Goal: Task Accomplishment & Management: Manage account settings

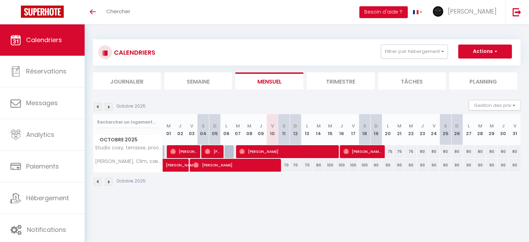
click at [285, 164] on div "70" at bounding box center [283, 165] width 11 height 13
type input "70"
type input "Sam 11 Octobre 2025"
type input "Dim 12 Octobre 2025"
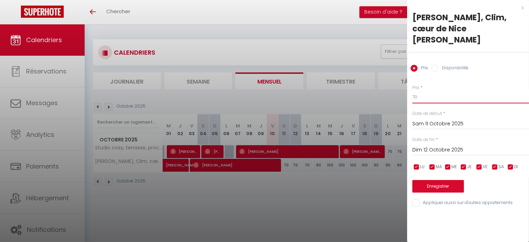
click at [425, 101] on input "70" at bounding box center [470, 97] width 117 height 13
type input "7"
type input "69"
click at [444, 67] on label "Disponibilité" at bounding box center [453, 69] width 30 height 8
click at [438, 67] on input "Disponibilité" at bounding box center [434, 68] width 7 height 7
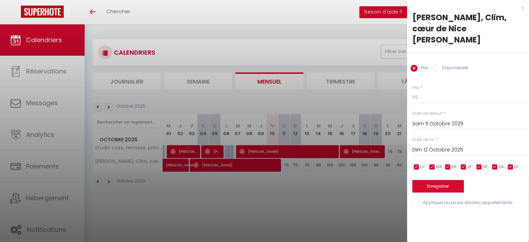
radio input "true"
click at [416, 67] on input "Prix" at bounding box center [413, 68] width 7 height 7
radio input "true"
radio input "false"
click at [449, 149] on input "Dim 12 Octobre 2025" at bounding box center [470, 150] width 117 height 9
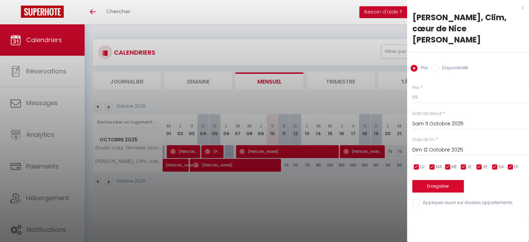
click at [454, 151] on input "Dim 12 Octobre 2025" at bounding box center [470, 150] width 117 height 9
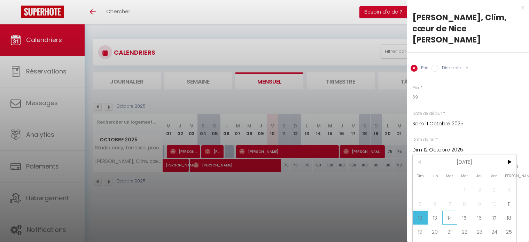
click at [450, 214] on span "14" at bounding box center [449, 218] width 15 height 14
type input "Mar 14 Octobre 2025"
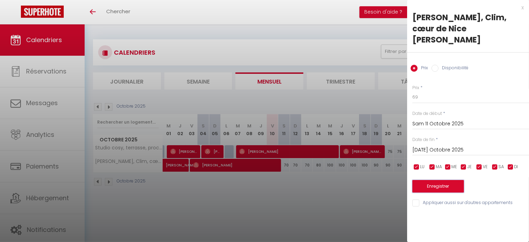
click at [457, 187] on button "Enregistrer" at bounding box center [438, 186] width 52 height 13
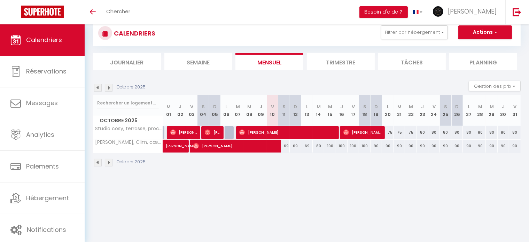
scroll to position [24, 0]
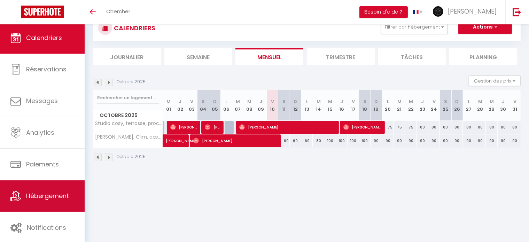
click at [42, 196] on span "Hébergement" at bounding box center [47, 195] width 43 height 9
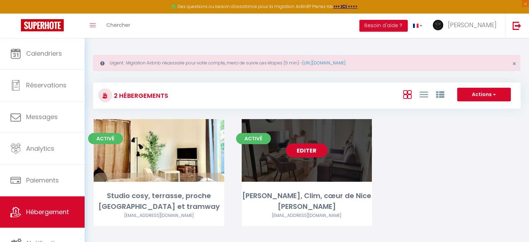
click at [272, 164] on div "Editer" at bounding box center [307, 150] width 131 height 63
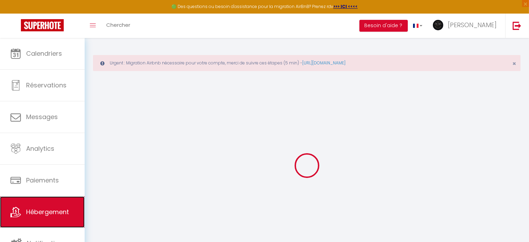
click at [51, 208] on span "Hébergement" at bounding box center [47, 211] width 43 height 9
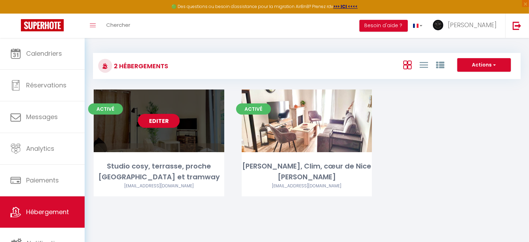
click at [164, 121] on div "Editer" at bounding box center [159, 120] width 131 height 63
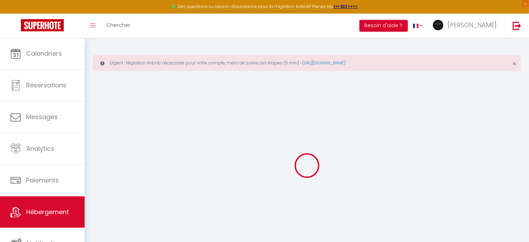
select select "16:00"
select select
select select "10:00"
select select "30"
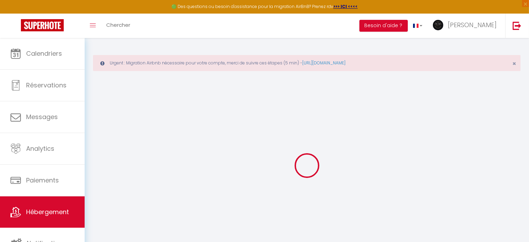
select select "07:00"
select select
checkbox input "false"
checkbox input "true"
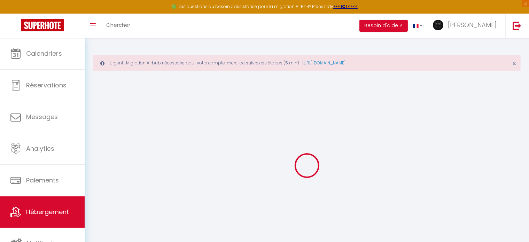
checkbox input "false"
select select
checkbox input "false"
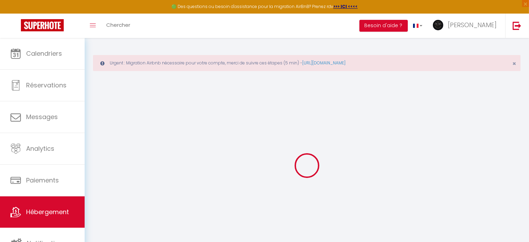
checkbox input "true"
checkbox input "false"
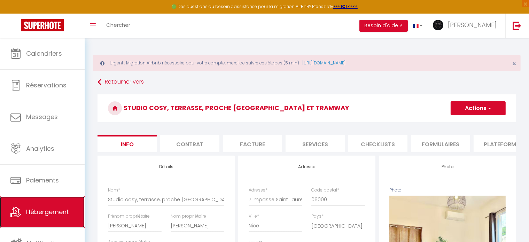
click at [47, 206] on link "Hébergement" at bounding box center [42, 211] width 85 height 31
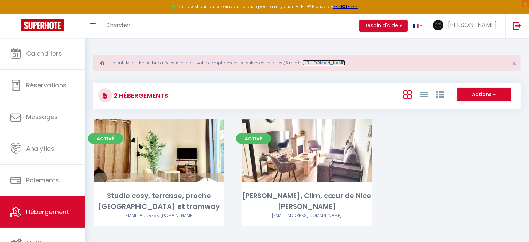
click at [345, 62] on link "[URL][DOMAIN_NAME]" at bounding box center [323, 63] width 43 height 6
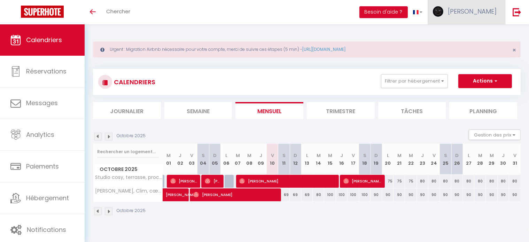
click at [492, 12] on span "[PERSON_NAME]" at bounding box center [472, 11] width 49 height 9
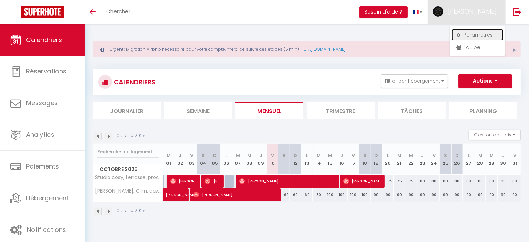
click at [482, 32] on link "Paramètres" at bounding box center [477, 35] width 52 height 12
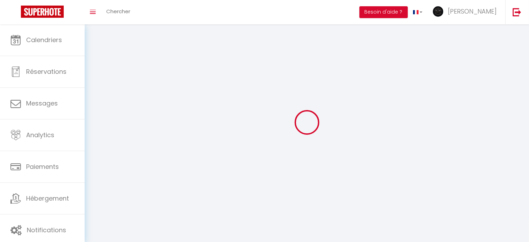
select select "fr"
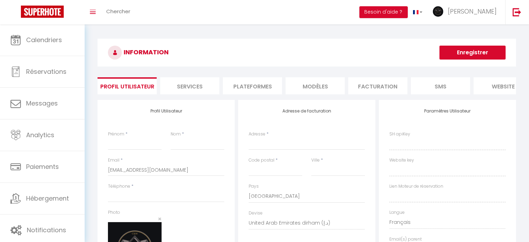
type input "[PERSON_NAME]"
type input "0695082960"
type input "[STREET_ADDRESS]"
type input "06000"
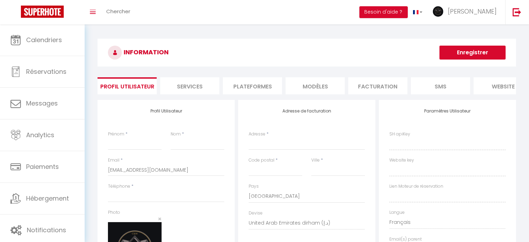
type input "Nice"
select select "1"
select select "28"
type input "C9iqEOGwRgOUsKqUbdKg7b4Rr"
type input "KDhCkzSMNyGhMv2tuztIdpBWK"
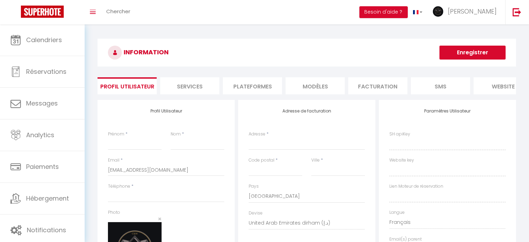
type input "[URL][DOMAIN_NAME]"
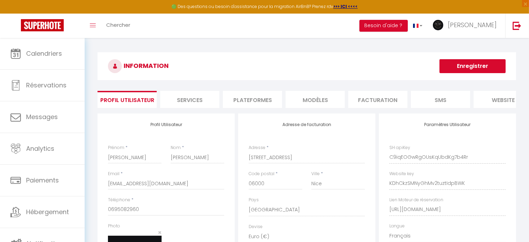
click at [259, 96] on li "Plateformes" at bounding box center [252, 99] width 59 height 17
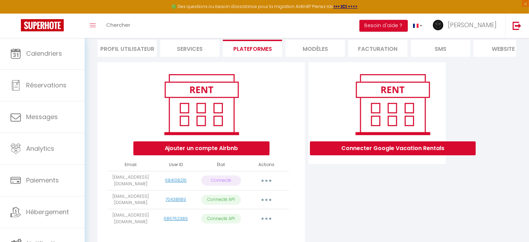
scroll to position [80, 0]
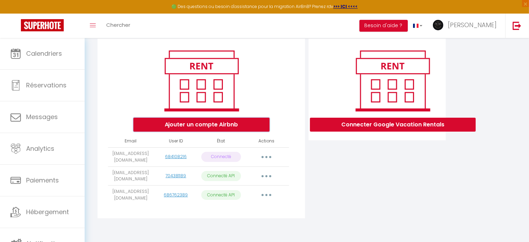
click at [215, 128] on button "Ajouter un compte Airbnb" at bounding box center [201, 125] width 136 height 14
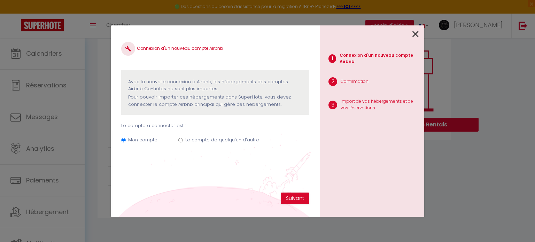
click at [178, 139] on input "Le compte de quelqu'un d'autre" at bounding box center [180, 140] width 5 height 5
radio input "true"
radio input "false"
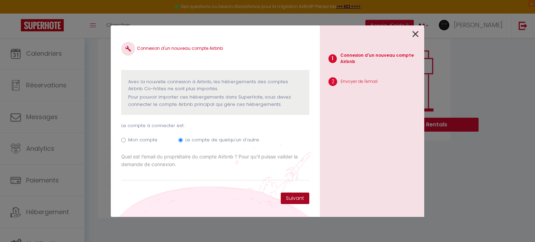
click at [291, 198] on button "Suivant" at bounding box center [295, 198] width 29 height 12
click at [416, 33] on icon at bounding box center [415, 34] width 6 height 10
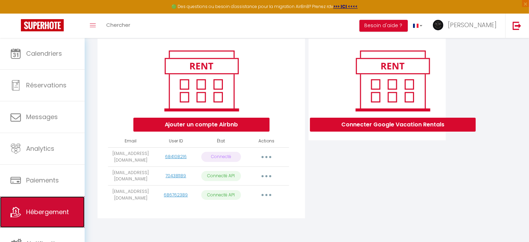
click at [41, 206] on link "Hébergement" at bounding box center [42, 211] width 85 height 31
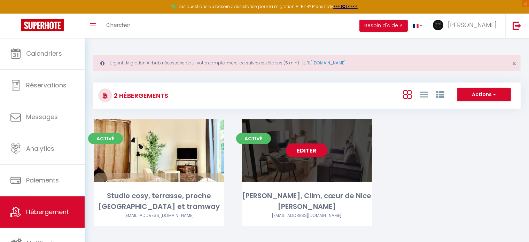
click at [274, 161] on div "Editer" at bounding box center [307, 150] width 131 height 63
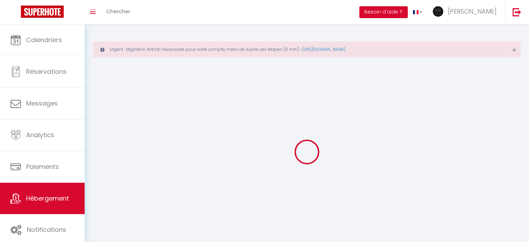
select select "1"
select select "28"
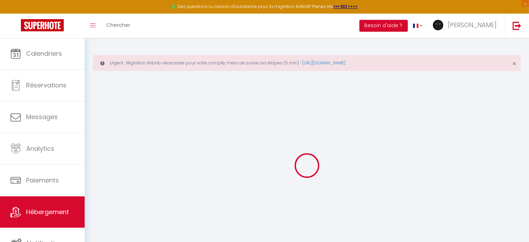
select select
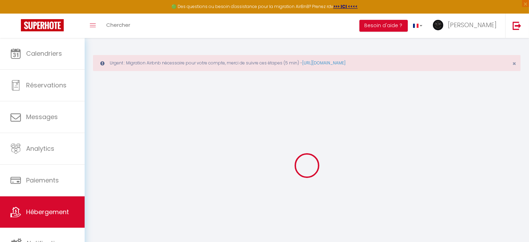
select select
checkbox input "false"
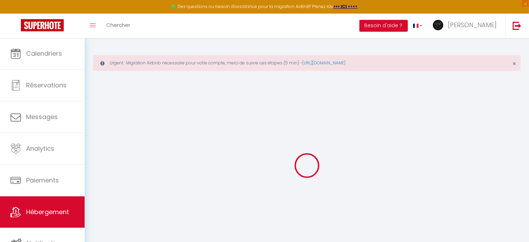
select select
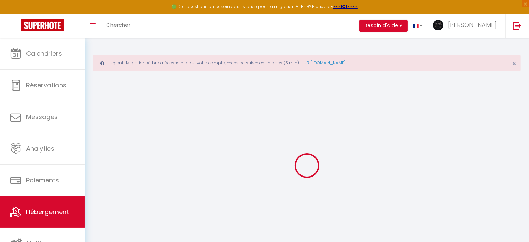
select select
checkbox input "false"
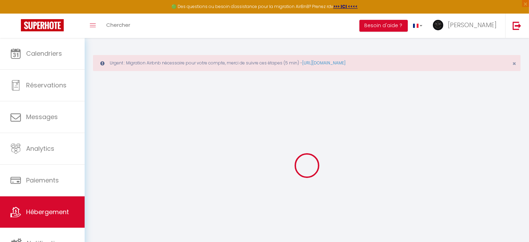
checkbox input "false"
select select
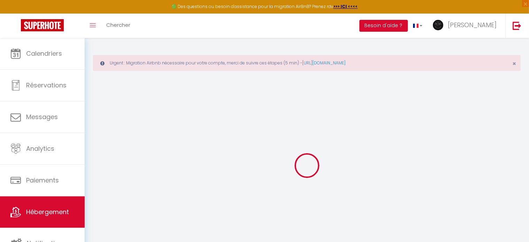
select select
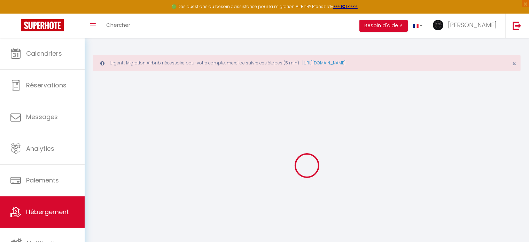
checkbox input "false"
select select
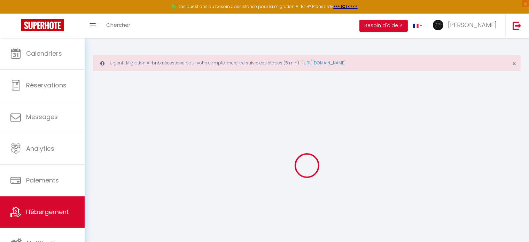
select select
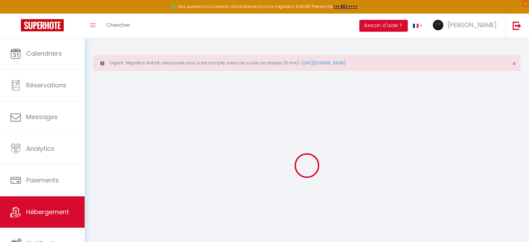
select select
checkbox input "false"
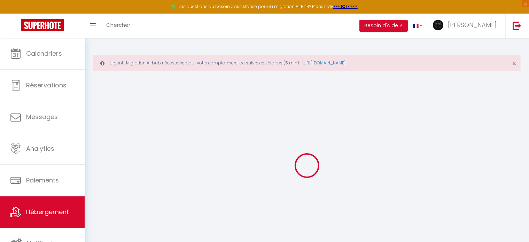
checkbox input "false"
select select
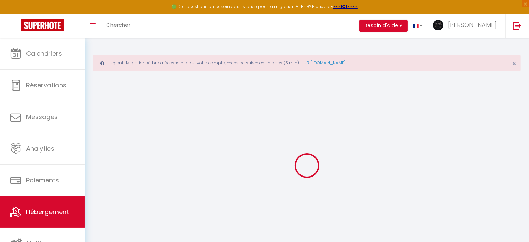
select select
checkbox input "false"
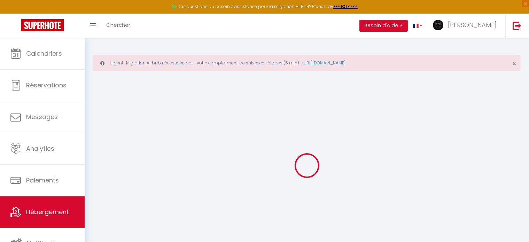
checkbox input "false"
select select
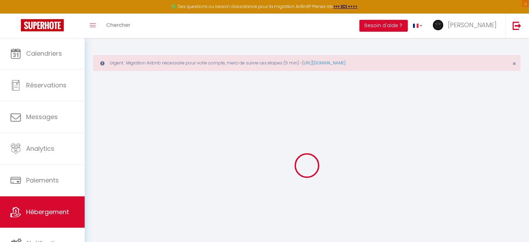
type input "[PERSON_NAME], Clim, cœur de Nice [PERSON_NAME]"
type input "Jean-François"
type input "Saoudi"
type input "8 Avenue George Clémenceau"
type input "06000"
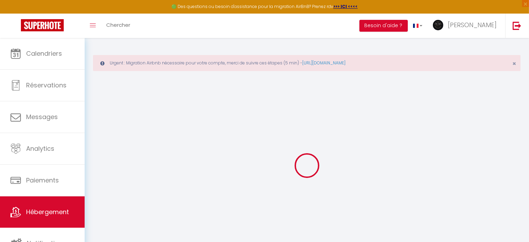
type input "Nice"
select select "2"
type input "149"
type input "70"
type input "6.7"
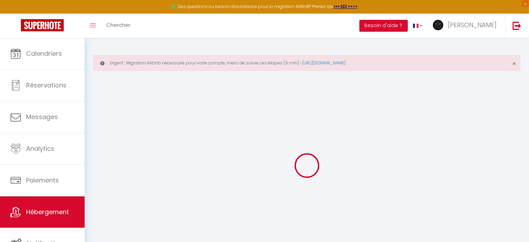
type input "0"
select select
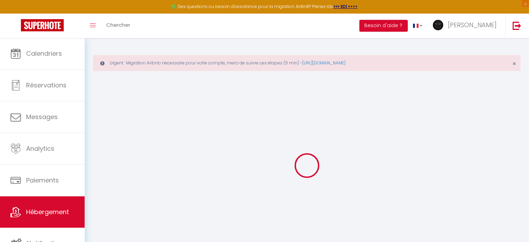
select select
type input "8 Avenue George Clémenceau"
type input "06000"
type input "Nice"
type input "[EMAIL_ADDRESS][DOMAIN_NAME]"
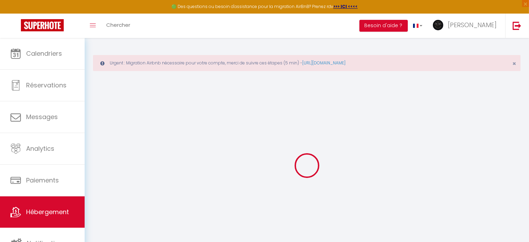
select select
checkbox input "false"
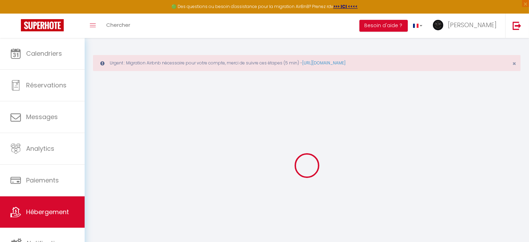
radio input "true"
type input "70"
type input "0"
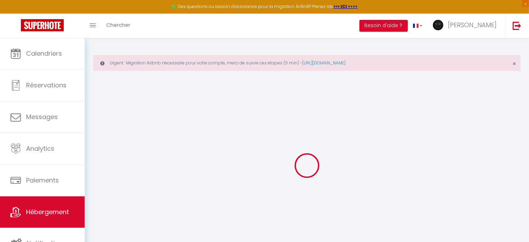
select select
checkbox input "false"
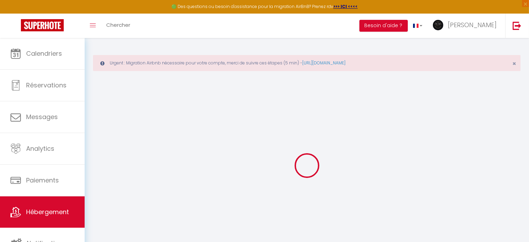
select select "16:00"
select select "21:00"
select select "11:00"
select select "30"
select select "120"
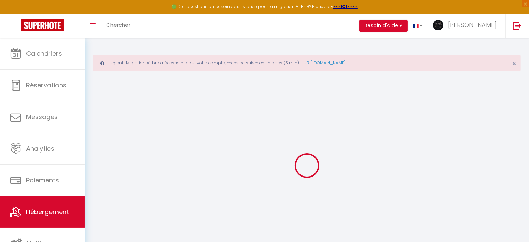
select select
checkbox input "false"
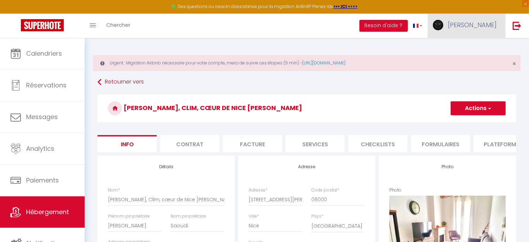
click at [485, 23] on span "[PERSON_NAME]" at bounding box center [472, 25] width 49 height 9
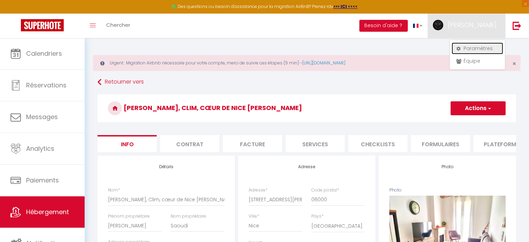
click at [478, 46] on link "Paramètres" at bounding box center [477, 48] width 52 height 12
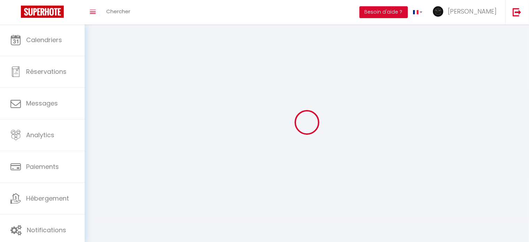
select select "fr"
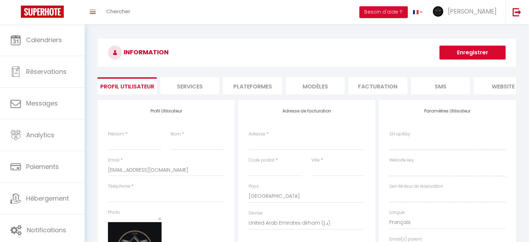
type input "[PERSON_NAME]"
type input "Bartolone"
type input "0695082960"
type input "99 chemin de la costiere Bâtiment N"
type input "06000"
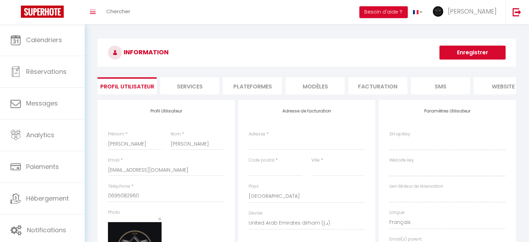
type input "Nice"
select select "1"
select select "28"
type input "C9iqEOGwRgOUsKqUbdKg7b4Rr"
type input "KDhCkzSMNyGhMv2tuztIdpBWK"
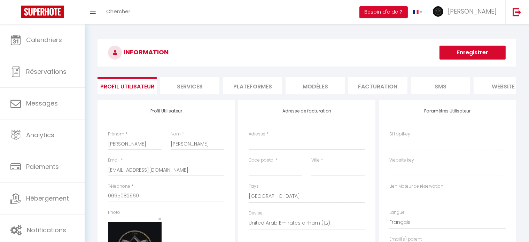
type input "https://app.superhote.com/#/get-available-rentals/KDhCkzSMNyGhMv2tuztIdpBWK"
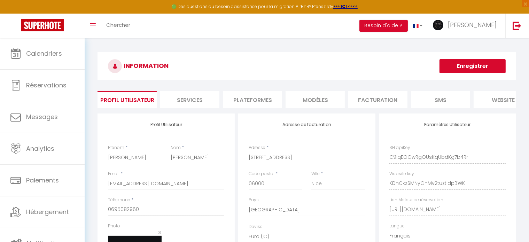
click at [234, 105] on li "Plateformes" at bounding box center [252, 99] width 59 height 17
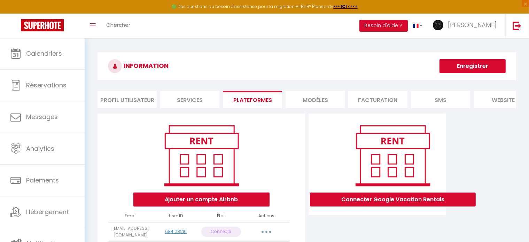
click at [237, 202] on button "Ajouter un compte Airbnb" at bounding box center [201, 199] width 136 height 14
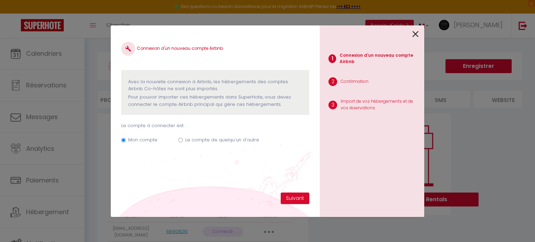
click at [193, 136] on label "Le compte de quelqu'un d'autre" at bounding box center [222, 139] width 74 height 7
click at [183, 138] on input "Le compte de quelqu'un d'autre" at bounding box center [180, 140] width 5 height 5
radio input "true"
radio input "false"
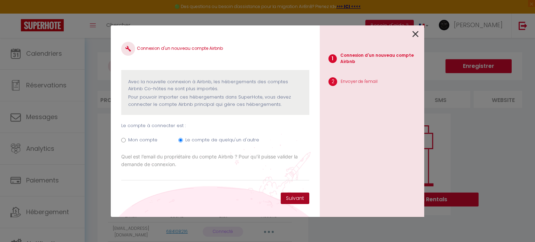
click at [289, 195] on button "Suivant" at bounding box center [295, 198] width 29 height 12
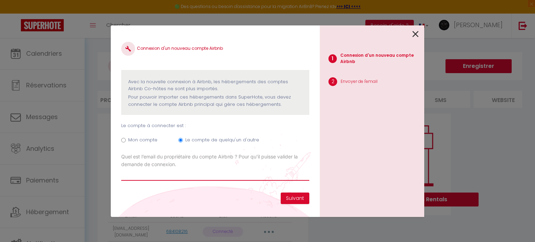
paste input "[EMAIL_ADDRESS][DOMAIN_NAME]"
type input "[EMAIL_ADDRESS][DOMAIN_NAME]"
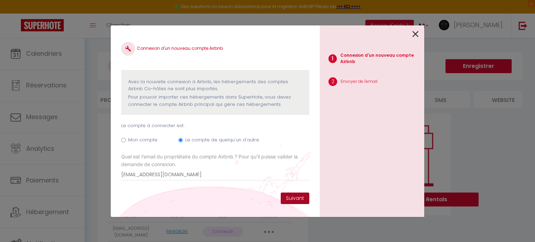
click at [290, 195] on button "Suivant" at bounding box center [295, 198] width 29 height 12
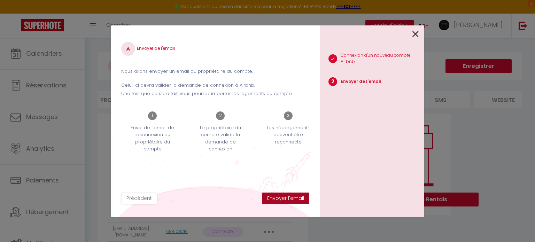
click at [291, 199] on button "Envoyer l'email" at bounding box center [285, 198] width 47 height 12
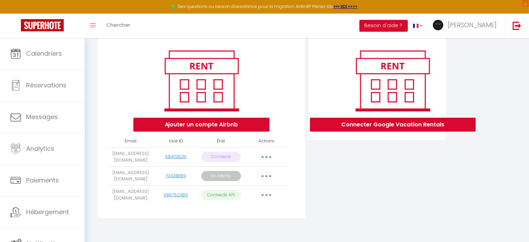
scroll to position [80, 0]
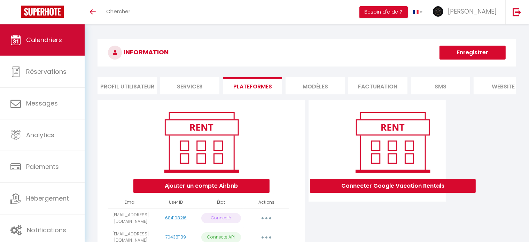
click at [60, 40] on span "Calendriers" at bounding box center [44, 40] width 36 height 9
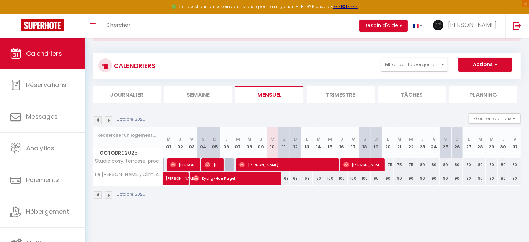
scroll to position [38, 0]
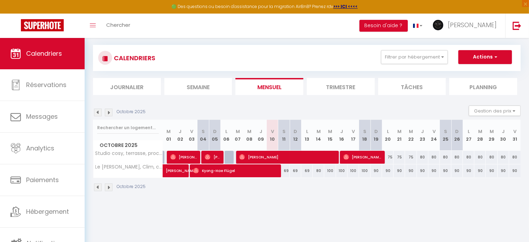
click at [389, 157] on div "75" at bounding box center [387, 157] width 11 height 13
type input "75"
type input "Lun 20 Octobre 2025"
type input "[DATE] Octobre 2025"
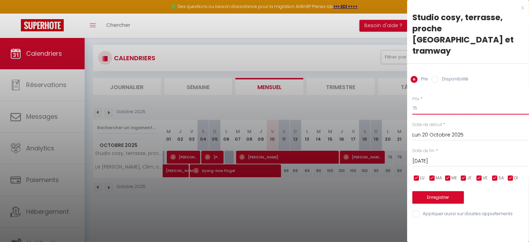
click at [434, 102] on input "75" at bounding box center [470, 108] width 117 height 13
type input "7"
type input "80"
click at [446, 157] on input "[DATE] Octobre 2025" at bounding box center [470, 161] width 117 height 9
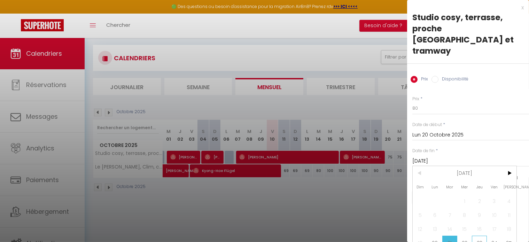
click at [477, 236] on span "23" at bounding box center [479, 243] width 15 height 14
type input "Jeu 23 Octobre 2025"
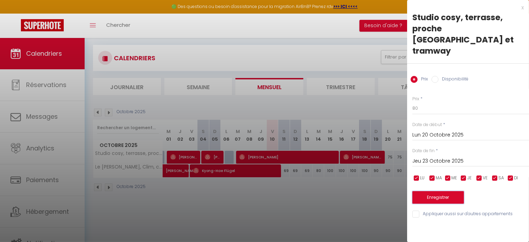
click at [438, 191] on button "Enregistrer" at bounding box center [438, 197] width 52 height 13
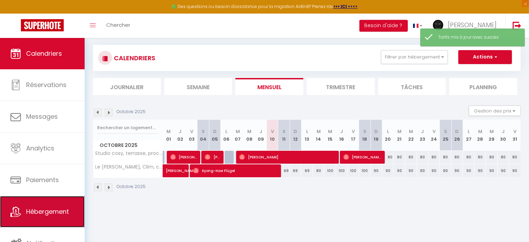
click at [36, 207] on span "Hébergement" at bounding box center [47, 211] width 43 height 9
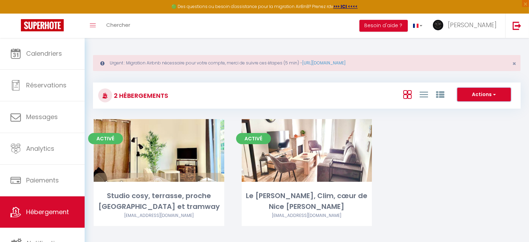
click at [492, 96] on span "button" at bounding box center [494, 94] width 4 height 7
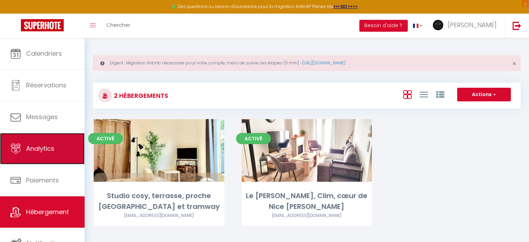
click at [35, 158] on link "Analytics" at bounding box center [42, 148] width 85 height 31
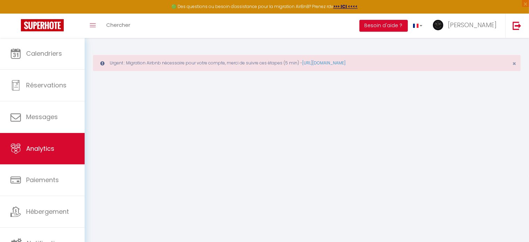
select select "2025"
select select "10"
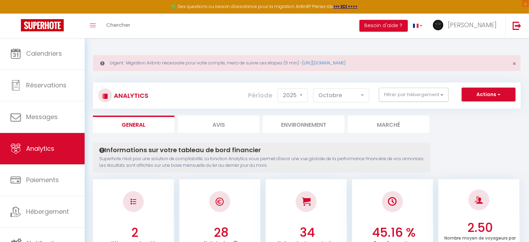
click at [502, 93] on button "Actions" at bounding box center [489, 95] width 54 height 14
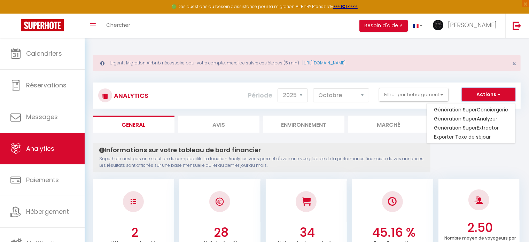
click at [502, 93] on button "Actions" at bounding box center [489, 95] width 54 height 14
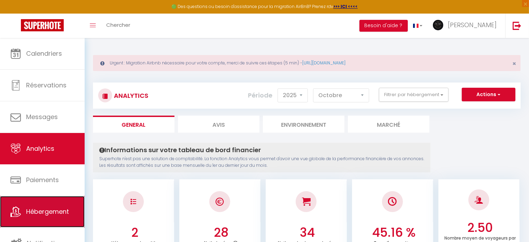
click at [39, 211] on span "Hébergement" at bounding box center [47, 211] width 43 height 9
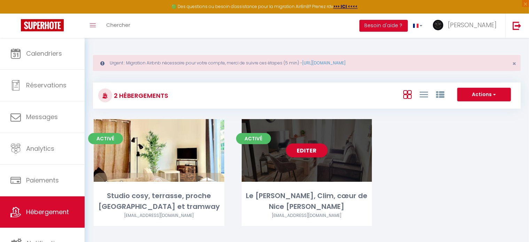
click at [301, 170] on div "Editer" at bounding box center [307, 150] width 131 height 63
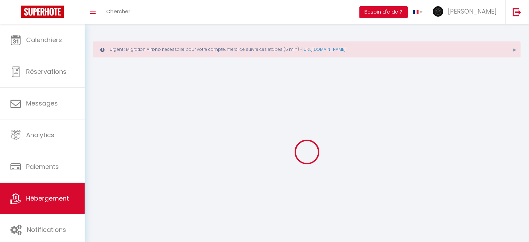
select select "1"
select select "28"
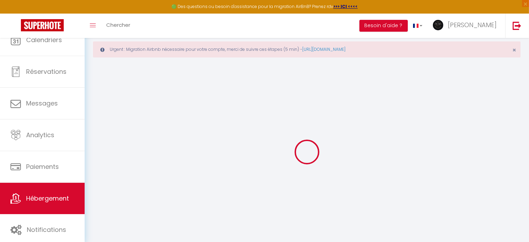
select select
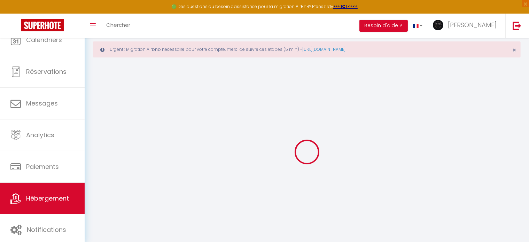
select select
checkbox input "false"
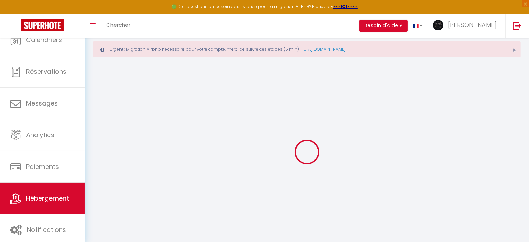
select select
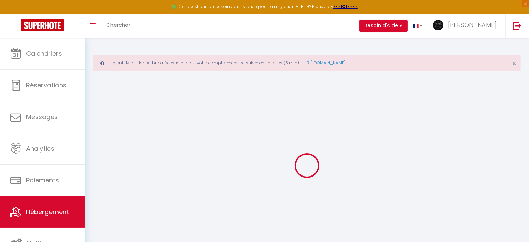
select select
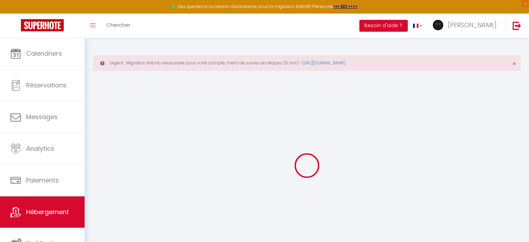
select select
checkbox input "false"
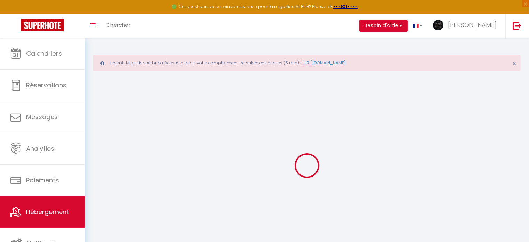
select select
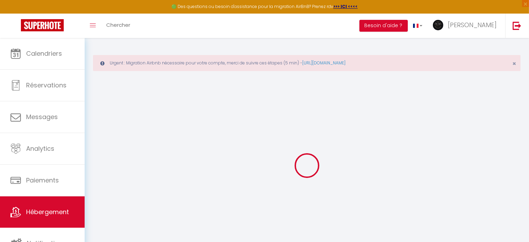
select select
checkbox input "false"
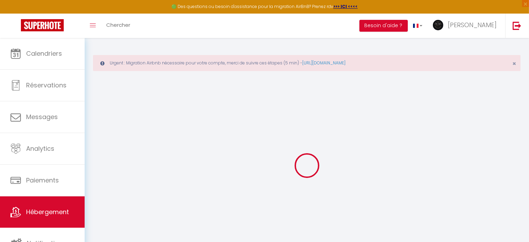
checkbox input "false"
select select
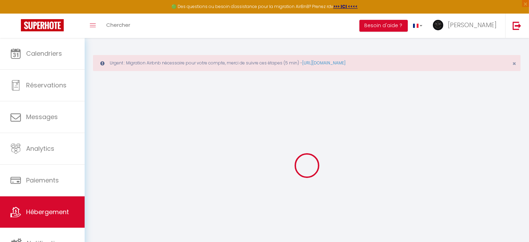
select select
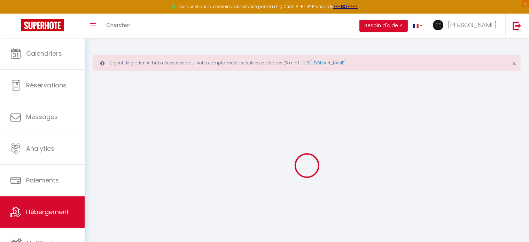
checkbox input "false"
select select
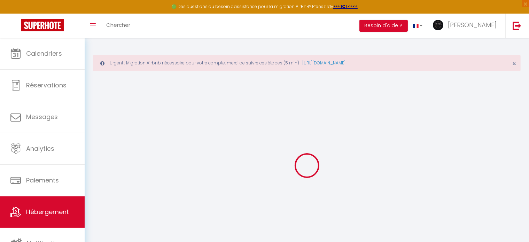
select select
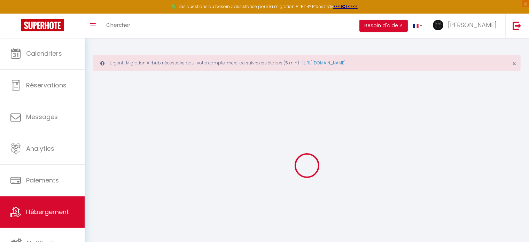
select select
checkbox input "false"
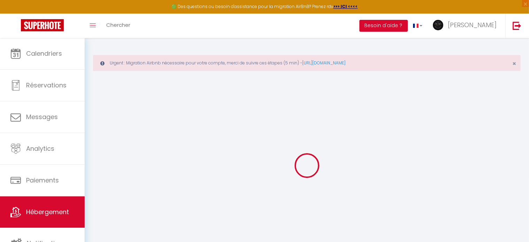
checkbox input "false"
select select
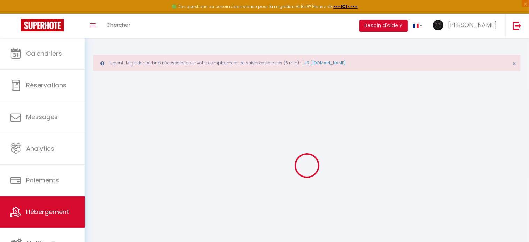
select select
checkbox input "false"
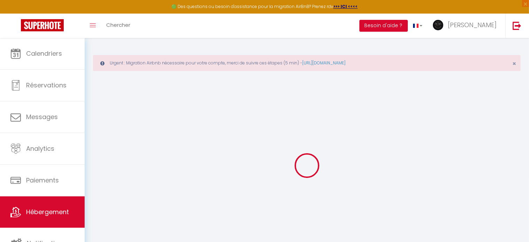
checkbox input "false"
select select
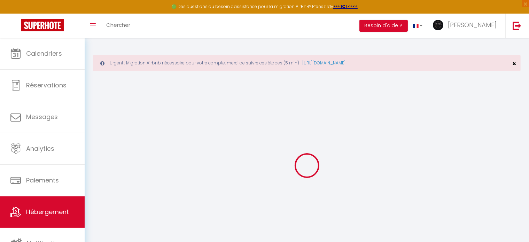
type input "[PERSON_NAME], Clim, cœur de Nice [PERSON_NAME]"
type input "Jean-François"
type input "Saoudi"
type input "8 Avenue George Clémenceau"
type input "06000"
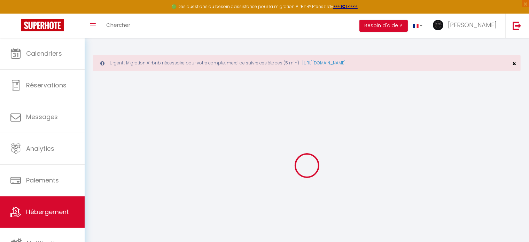
type input "Nice"
select select "2"
type input "149"
type input "70"
type input "6.7"
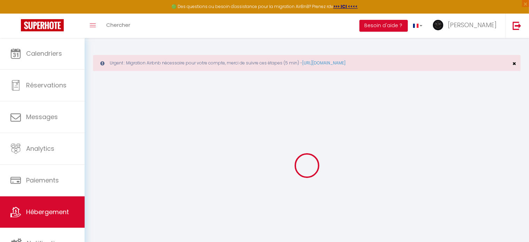
type input "0"
select select
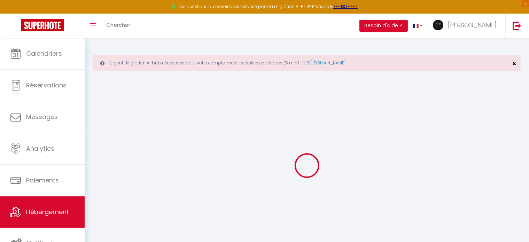
select select
type input "8 Avenue George Clémenceau"
type input "06000"
type input "Nice"
type input "[EMAIL_ADDRESS][DOMAIN_NAME]"
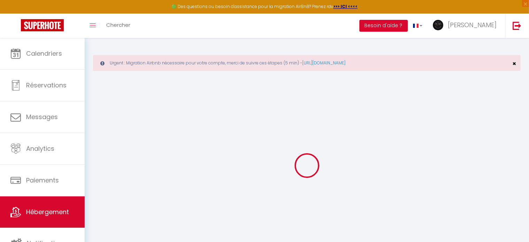
select select
checkbox input "false"
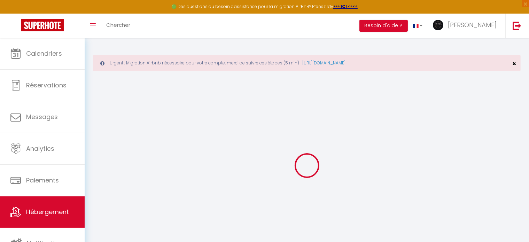
radio input "true"
type input "70"
type input "0"
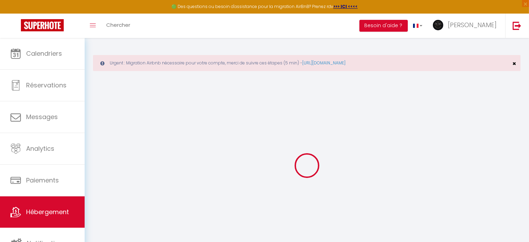
select select "+ 55 %"
select select
checkbox input "false"
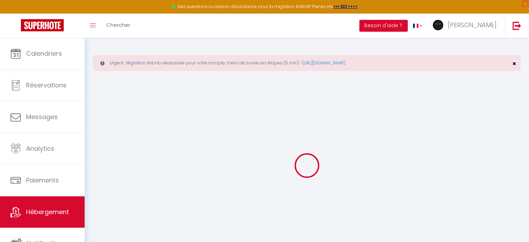
checkbox input "false"
select select
select select "well_reviewed_guests"
select select "EUR"
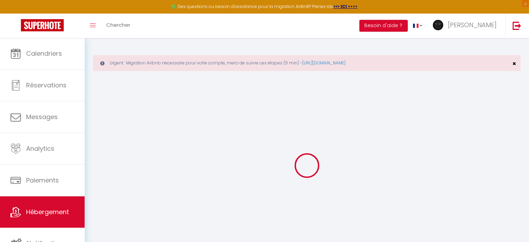
select select
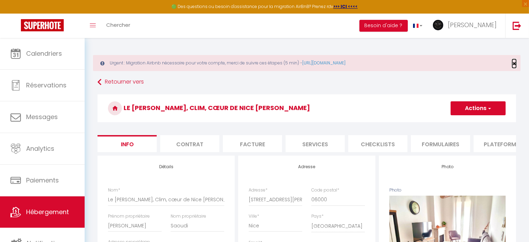
click at [513, 62] on span "×" at bounding box center [514, 63] width 4 height 9
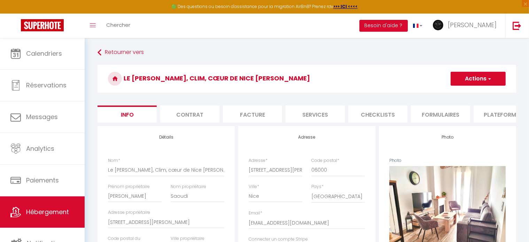
click at [504, 116] on li "Plateformes" at bounding box center [502, 113] width 59 height 17
select select
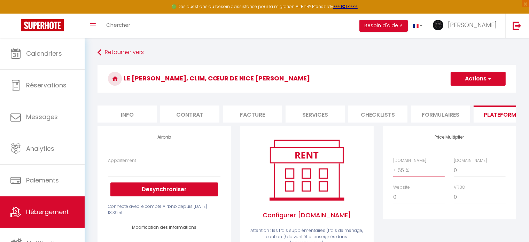
click at [409, 172] on select "0 + 1 % + 2 % + 3 % + 4 % + 5 % + 6 % + 7 % + 8 % + 9 %" at bounding box center [419, 170] width 52 height 13
select select "+ 54 %"
click at [393, 170] on select "0 + 1 % + 2 % + 3 % + 4 % + 5 % + 6 % + 7 % + 8 % + 9 %" at bounding box center [419, 170] width 52 height 13
select select
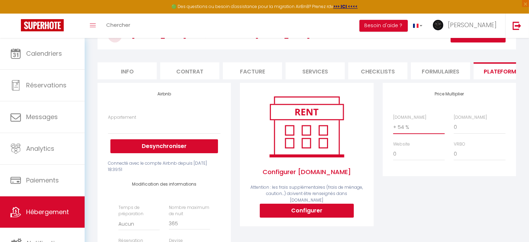
scroll to position [93, 0]
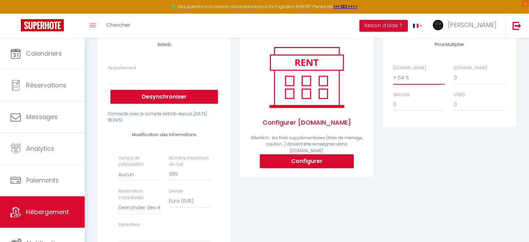
click at [412, 83] on select "0 + 1 % + 2 % + 3 % + 4 % + 5 % + 6 % + 7 % + 8 % + 9 %" at bounding box center [419, 77] width 52 height 13
select select "0"
click at [393, 77] on select "0 + 1 % + 2 % + 3 % + 4 % + 5 % + 6 % + 7 % + 8 % + 9 %" at bounding box center [419, 77] width 52 height 13
select select
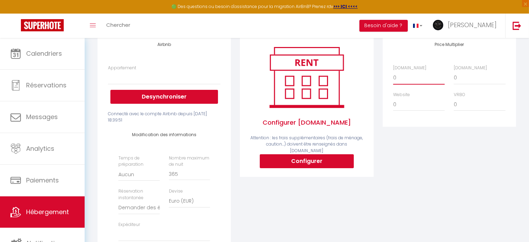
click at [397, 82] on select "0 + 1 % + 2 % + 3 % + 4 % + 5 % + 6 % + 7 % + 8 % + 9 %" at bounding box center [419, 77] width 52 height 13
select select "+ 55 %"
click at [393, 77] on select "0 + 1 % + 2 % + 3 % + 4 % + 5 % + 6 % + 7 % + 8 % + 9 %" at bounding box center [419, 77] width 52 height 13
select select
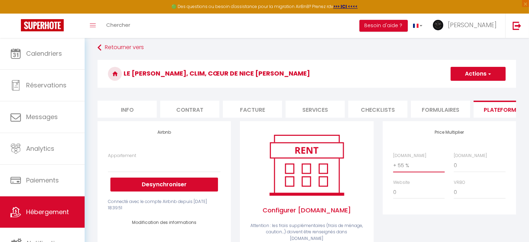
scroll to position [0, 0]
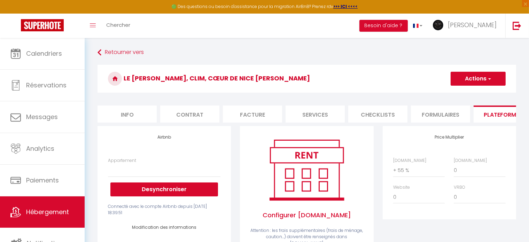
click at [478, 76] on button "Actions" at bounding box center [477, 79] width 55 height 14
click at [475, 95] on link "Enregistrer" at bounding box center [477, 93] width 55 height 9
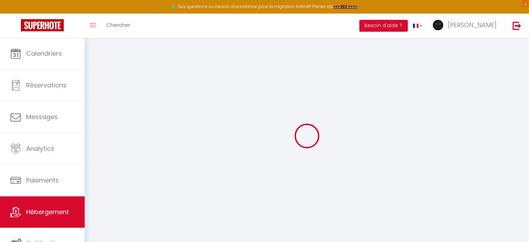
select select
select select "well_reviewed_guests"
select select "EUR"
select select
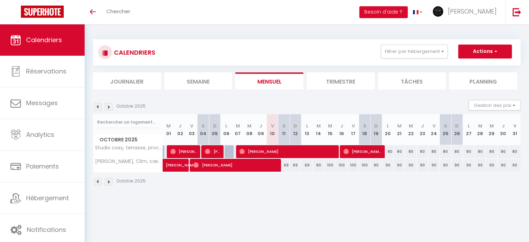
click at [388, 152] on div "80" at bounding box center [387, 151] width 11 height 13
type input "80"
type input "Lun 20 Octobre 2025"
type input "[DATE] Octobre 2025"
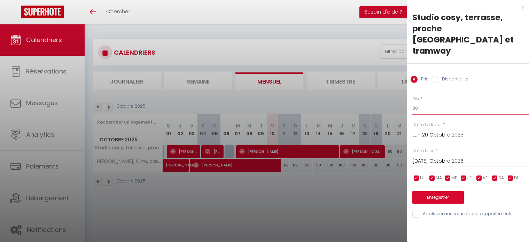
click at [431, 102] on input "80" at bounding box center [470, 108] width 117 height 13
type input "8"
click at [432, 157] on input "[DATE] Octobre 2025" at bounding box center [470, 161] width 117 height 9
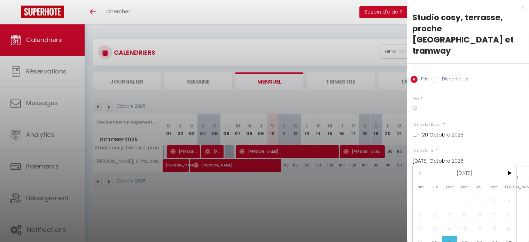
click at [393, 201] on div at bounding box center [264, 121] width 529 height 242
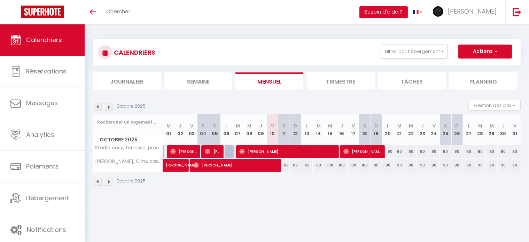
click at [287, 162] on div "69" at bounding box center [283, 165] width 11 height 13
type input "69"
type input "Sam 11 Octobre 2025"
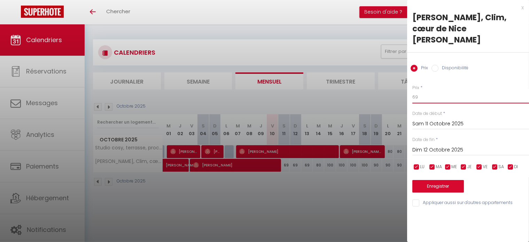
click at [444, 99] on input "69" at bounding box center [470, 97] width 117 height 13
click at [462, 149] on input "Dim 12 Octobre 2025" at bounding box center [470, 150] width 117 height 9
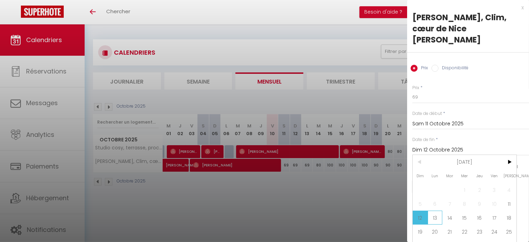
click at [436, 218] on span "13" at bounding box center [434, 218] width 15 height 14
type input "Lun 13 Octobre 2025"
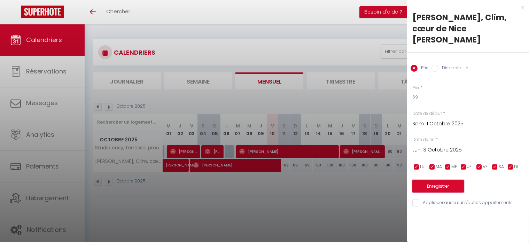
click at [441, 184] on button "Enregistrer" at bounding box center [438, 186] width 52 height 13
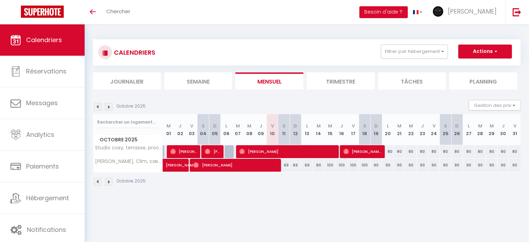
click at [281, 165] on div "69" at bounding box center [283, 165] width 11 height 13
type input "69"
type input "Sam 11 Octobre 2025"
type input "Dim 12 Octobre 2025"
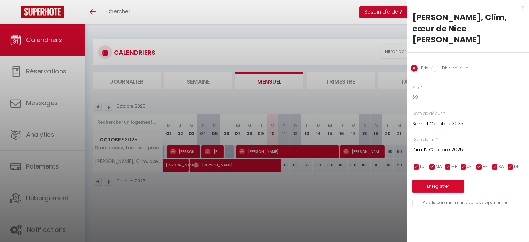
click at [435, 122] on input "Sam 11 Octobre 2025" at bounding box center [470, 123] width 117 height 9
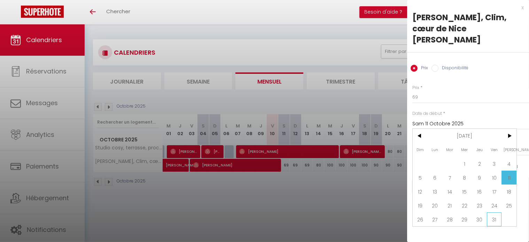
click at [498, 220] on span "31" at bounding box center [494, 219] width 15 height 14
type input "Ven 31 Octobre 2025"
type input "Sam 01 Novembre 2025"
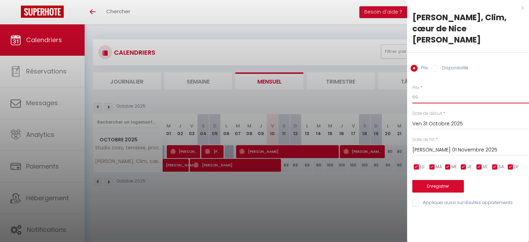
click at [423, 100] on input "69" at bounding box center [470, 97] width 117 height 13
type input "6"
type input "100"
click at [445, 181] on button "Enregistrer" at bounding box center [438, 186] width 52 height 13
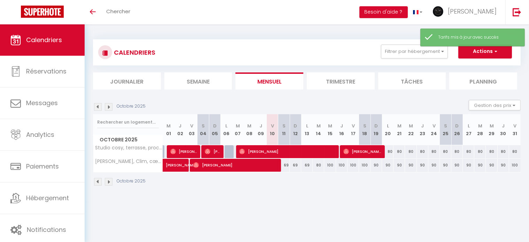
click at [286, 166] on div "69" at bounding box center [283, 165] width 11 height 13
type input "69"
type input "Sam 11 Octobre 2025"
type input "Dim 12 Octobre 2025"
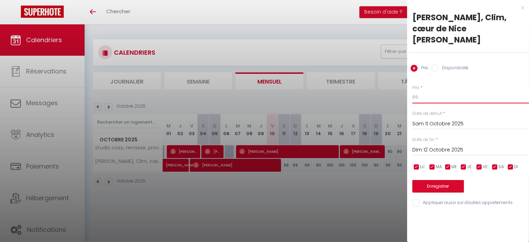
click at [425, 98] on input "69" at bounding box center [470, 97] width 117 height 13
type input "6"
type input "100"
click at [437, 151] on input "Dim 12 Octobre 2025" at bounding box center [470, 150] width 117 height 9
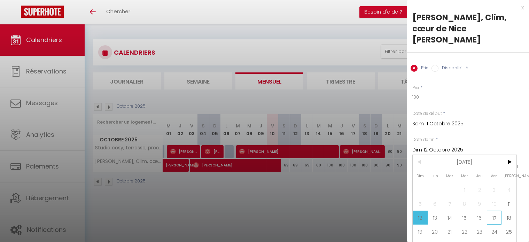
scroll to position [16, 0]
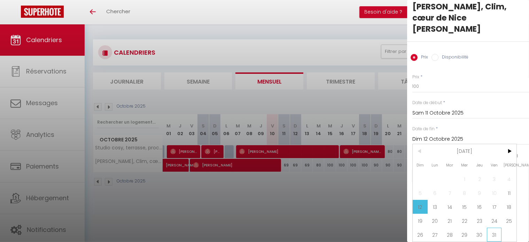
click at [495, 228] on span "31" at bounding box center [494, 235] width 15 height 14
type input "Ven 31 Octobre 2025"
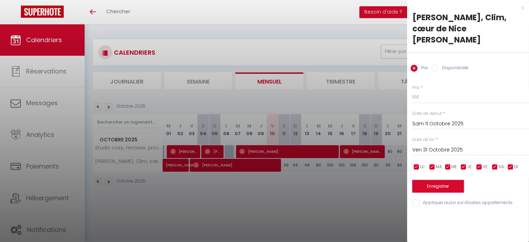
click at [443, 185] on button "Enregistrer" at bounding box center [438, 186] width 52 height 13
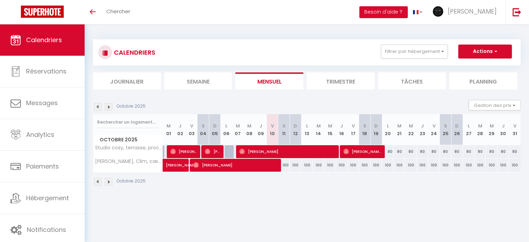
click at [283, 164] on div "100" at bounding box center [283, 165] width 11 height 13
type input "100"
type input "Sam 11 Octobre 2025"
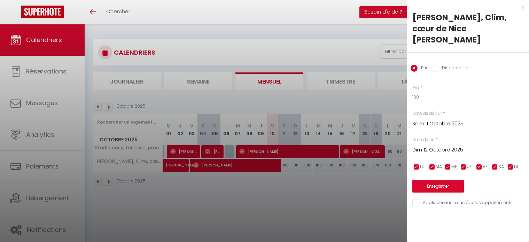
click at [457, 148] on input "Dim 12 Octobre 2025" at bounding box center [470, 150] width 117 height 9
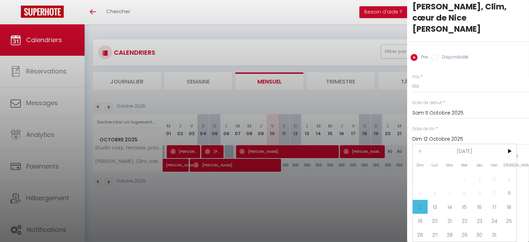
scroll to position [24, 0]
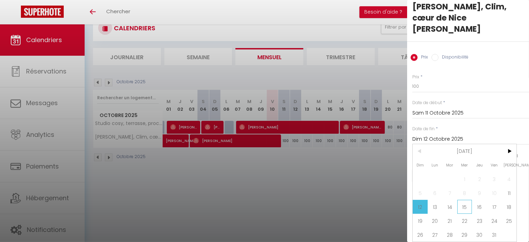
click at [467, 202] on span "15" at bounding box center [464, 207] width 15 height 14
type input "Mer 15 Octobre 2025"
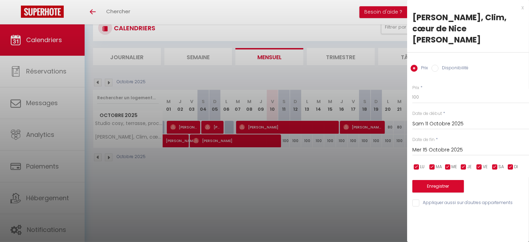
scroll to position [0, 0]
click at [424, 96] on input "100" at bounding box center [470, 97] width 117 height 13
type input "1"
type input "70"
click at [434, 186] on button "Enregistrer" at bounding box center [438, 186] width 52 height 13
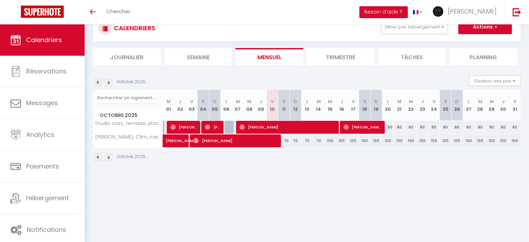
click at [388, 126] on div "80" at bounding box center [387, 127] width 11 height 13
type input "80"
type input "Lun 20 Octobre 2025"
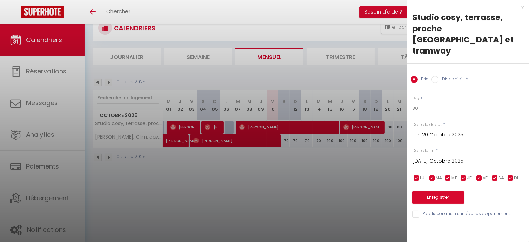
click at [451, 157] on input "Mar 21 Octobre 2025" at bounding box center [470, 161] width 117 height 9
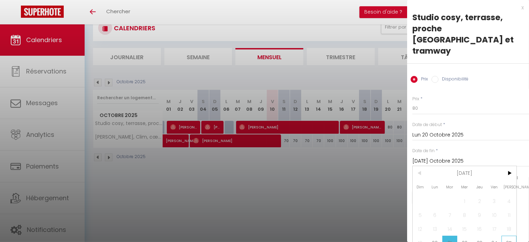
click at [512, 236] on span "25" at bounding box center [508, 243] width 15 height 14
type input "Sam 25 Octobre 2025"
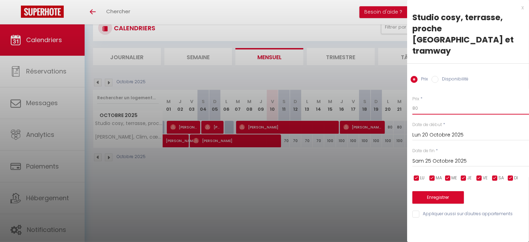
click at [430, 102] on input "80" at bounding box center [470, 108] width 117 height 13
type input "8"
type input "70"
click at [442, 191] on button "Enregistrer" at bounding box center [438, 197] width 52 height 13
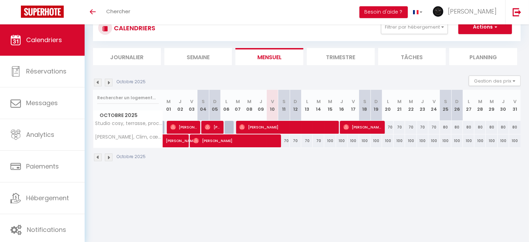
click at [389, 126] on div "70" at bounding box center [387, 127] width 11 height 13
type input "70"
type input "Lun 20 Octobre 2025"
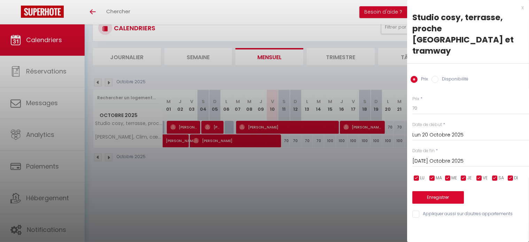
click at [448, 157] on input "Mar 21 Octobre 2025" at bounding box center [470, 161] width 117 height 9
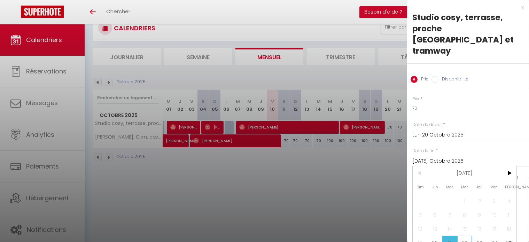
click at [462, 236] on span "22" at bounding box center [464, 243] width 15 height 14
type input "Mer 22 Octobre 2025"
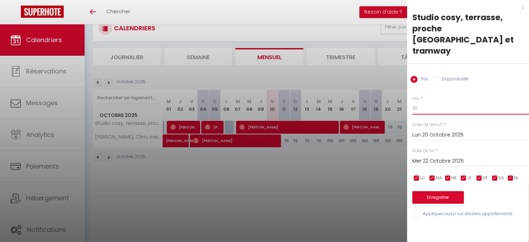
click at [419, 102] on input "70" at bounding box center [470, 108] width 117 height 13
type input "7"
type input "65"
click at [427, 191] on button "Enregistrer" at bounding box center [438, 197] width 52 height 13
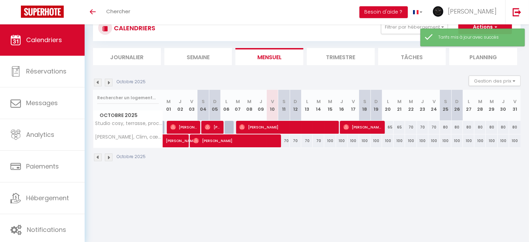
click at [411, 125] on div "70" at bounding box center [410, 127] width 11 height 13
type input "70"
type input "Mer 22 Octobre 2025"
type input "Jeu 23 Octobre 2025"
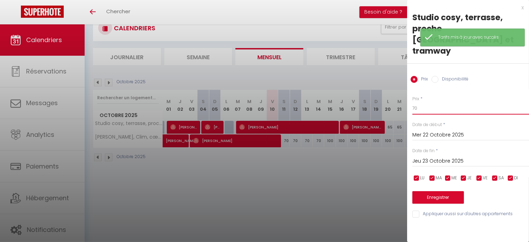
click at [424, 102] on input "70" at bounding box center [470, 108] width 117 height 13
type input "7"
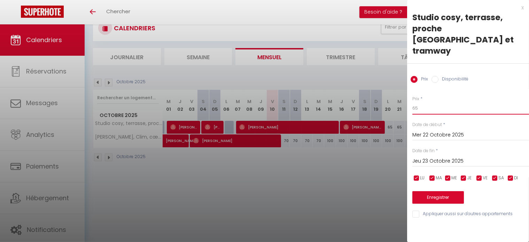
type input "65"
click at [442, 191] on button "Enregistrer" at bounding box center [438, 197] width 52 height 13
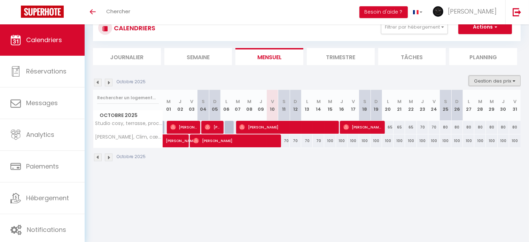
click at [512, 78] on button "Gestion des prix" at bounding box center [495, 81] width 52 height 10
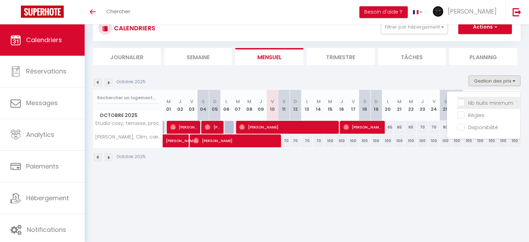
click at [500, 102] on input "Nb Nuits minimum" at bounding box center [488, 102] width 63 height 7
checkbox input "true"
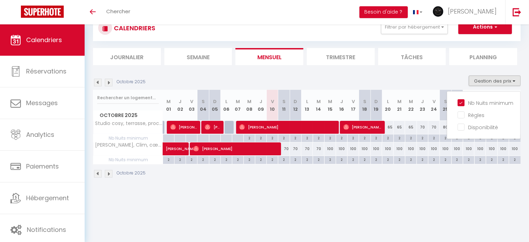
click at [387, 138] on div "2" at bounding box center [387, 137] width 11 height 7
type input "2"
type input "Lun 20 Octobre 2025"
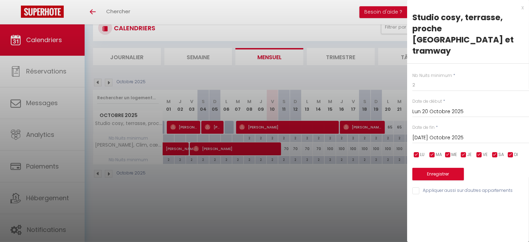
click at [434, 133] on input "Mar 21 Octobre 2025" at bounding box center [470, 137] width 117 height 9
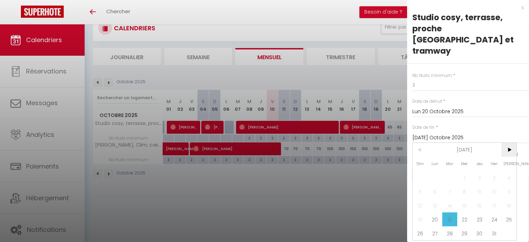
click at [510, 143] on span ">" at bounding box center [508, 150] width 15 height 14
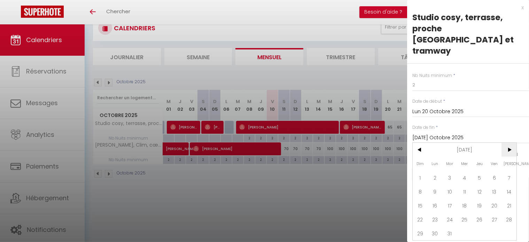
click at [510, 143] on span ">" at bounding box center [508, 150] width 15 height 14
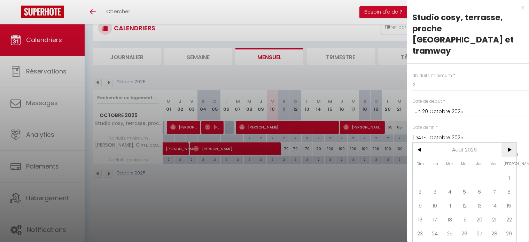
click at [510, 143] on span ">" at bounding box center [508, 150] width 15 height 14
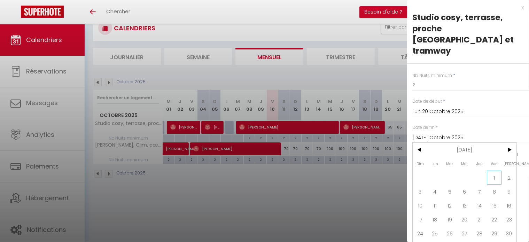
click at [496, 171] on span "1" at bounding box center [494, 178] width 15 height 14
type input "Ven 01 Janvier 2027"
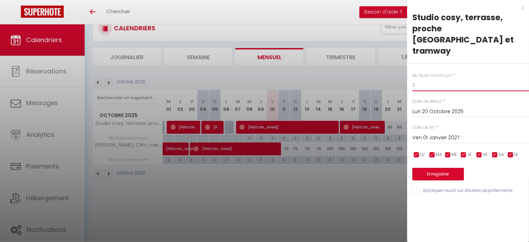
click at [441, 79] on input "2" at bounding box center [470, 85] width 117 height 13
type input "2"
click at [454, 168] on button "Enregistrer" at bounding box center [438, 174] width 52 height 13
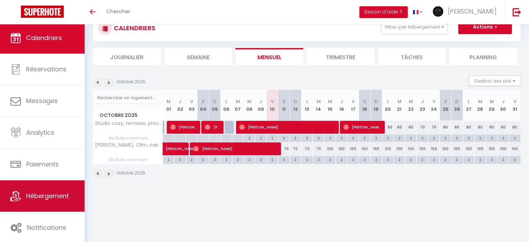
click at [26, 193] on span "Hébergement" at bounding box center [47, 195] width 43 height 9
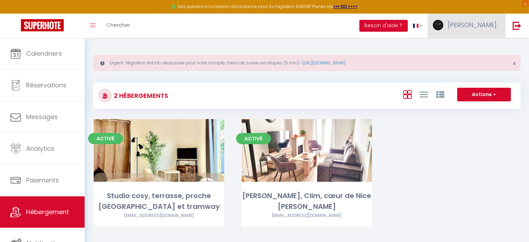
click at [468, 21] on link "[PERSON_NAME]" at bounding box center [466, 26] width 78 height 24
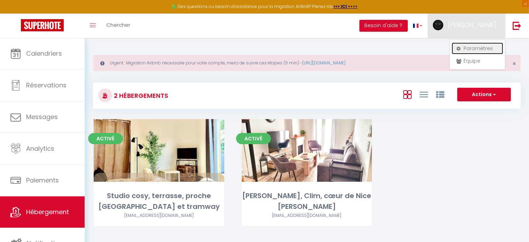
click at [466, 48] on link "Paramètres" at bounding box center [477, 48] width 52 height 12
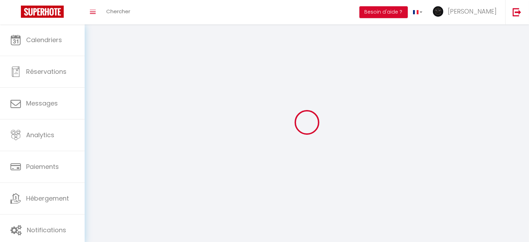
select select "fr"
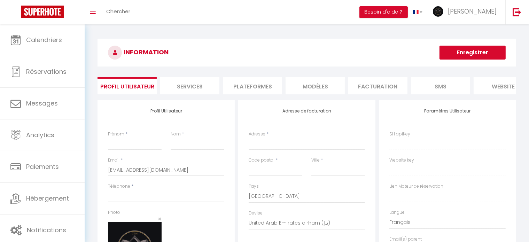
type input "[PERSON_NAME]"
type input "Bartolone"
type input "0695082960"
type input "99 chemin de la costiere Bâtiment N"
type input "06000"
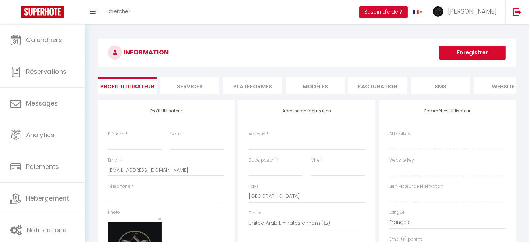
type input "Nice"
select select "1"
select select "28"
type input "C9iqEOGwRgOUsKqUbdKg7b4Rr"
type input "KDhCkzSMNyGhMv2tuztIdpBWK"
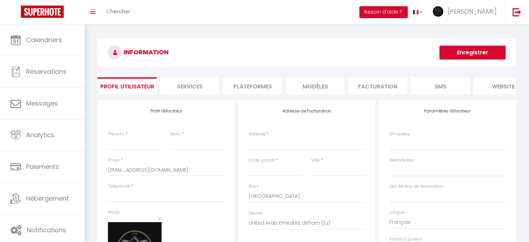
type input "https://app.superhote.com/#/get-available-rentals/KDhCkzSMNyGhMv2tuztIdpBWK"
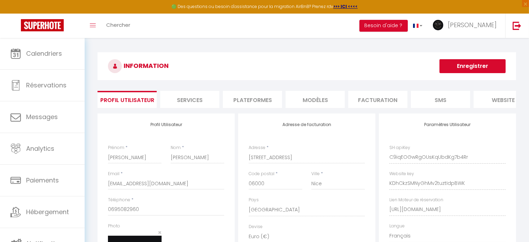
click at [267, 94] on li "Plateformes" at bounding box center [252, 99] width 59 height 17
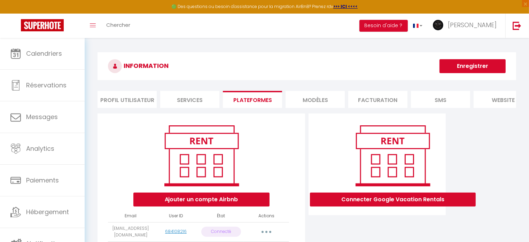
scroll to position [80, 0]
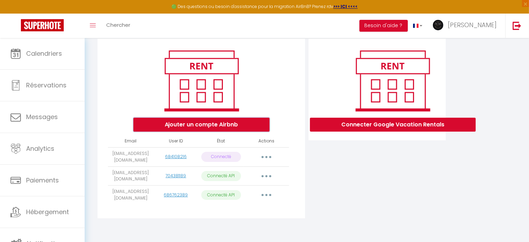
click at [209, 124] on button "Ajouter un compte Airbnb" at bounding box center [201, 125] width 136 height 14
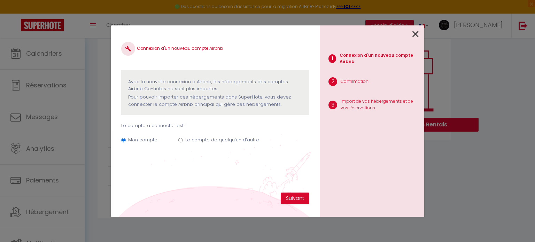
click at [199, 136] on div "Mon compte Le compte de quelqu'un d'autre" at bounding box center [215, 140] width 188 height 23
click at [199, 137] on label "Le compte de quelqu'un d'autre" at bounding box center [222, 139] width 74 height 7
click at [183, 138] on input "Le compte de quelqu'un d'autre" at bounding box center [180, 140] width 5 height 5
radio input "true"
radio input "false"
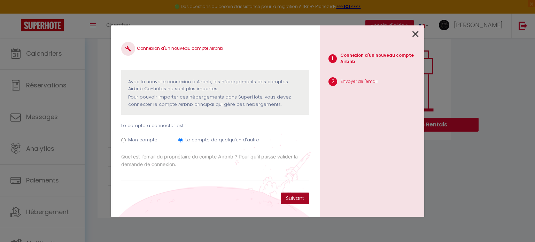
click at [288, 196] on button "Suivant" at bounding box center [295, 198] width 29 height 12
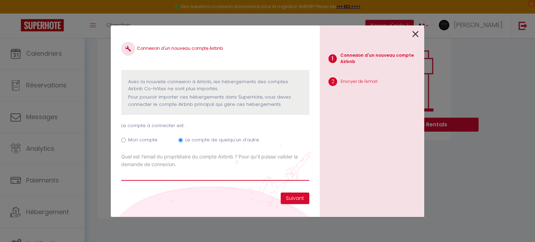
paste input "[EMAIL_ADDRESS][DOMAIN_NAME]"
type input "[EMAIL_ADDRESS][DOMAIN_NAME]"
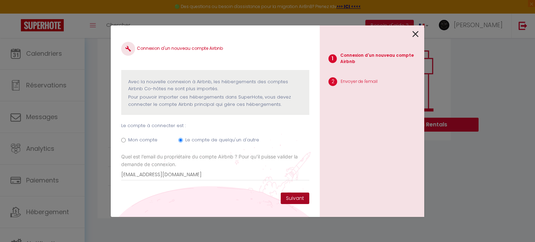
click at [292, 199] on button "Suivant" at bounding box center [295, 198] width 29 height 12
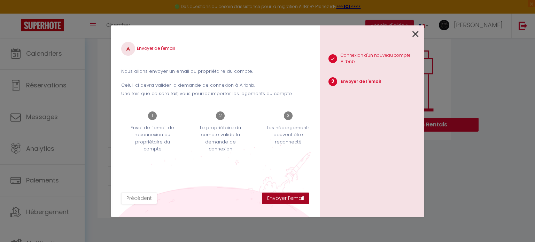
click at [292, 199] on button "Envoyer l'email" at bounding box center [285, 198] width 47 height 12
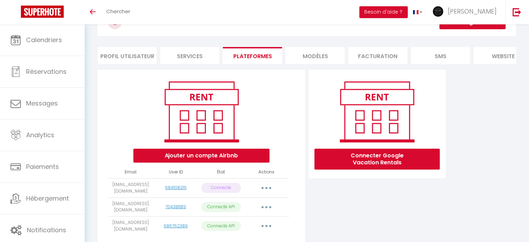
scroll to position [67, 0]
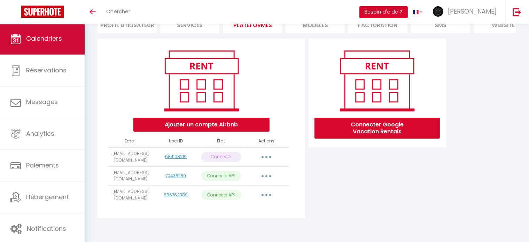
click at [57, 41] on span "Calendriers" at bounding box center [44, 38] width 36 height 9
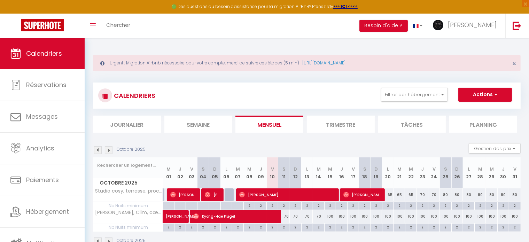
click at [390, 204] on div "2" at bounding box center [387, 205] width 11 height 7
type input "2"
type input "Lun 20 Octobre 2025"
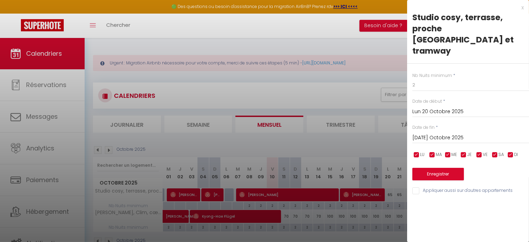
click at [446, 133] on input "[DATE] Octobre 2025" at bounding box center [470, 137] width 117 height 9
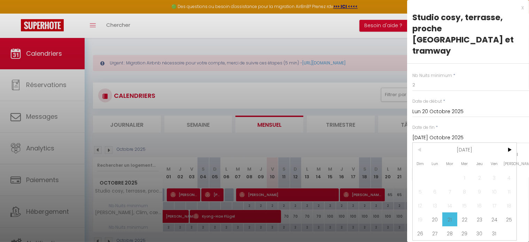
click at [469, 212] on span "22" at bounding box center [464, 219] width 15 height 14
type input "Mer 22 Octobre 2025"
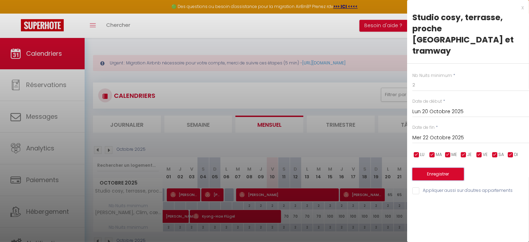
click at [440, 168] on button "Enregistrer" at bounding box center [438, 174] width 52 height 13
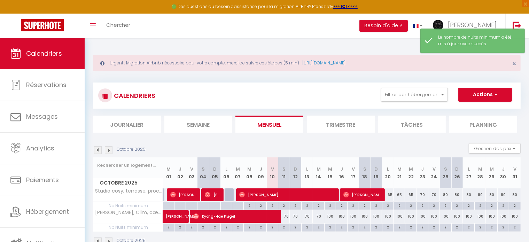
click at [387, 205] on div "2" at bounding box center [387, 205] width 11 height 7
type input "2"
type input "Lun 20 Octobre 2025"
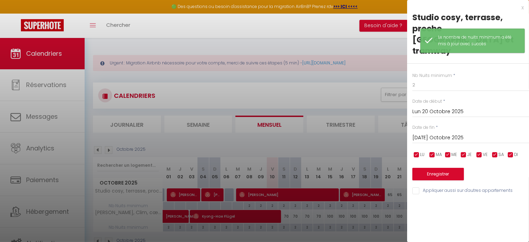
click at [457, 133] on input "[DATE] Octobre 2025" at bounding box center [470, 137] width 117 height 9
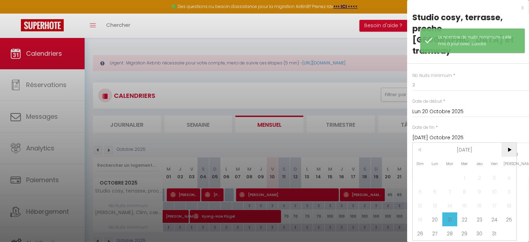
click at [511, 143] on span ">" at bounding box center [508, 150] width 15 height 14
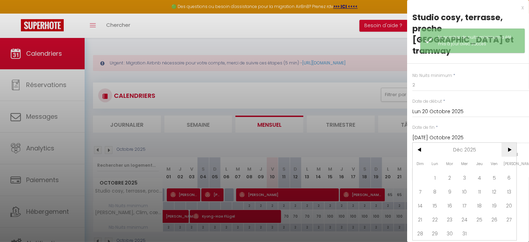
click at [511, 143] on span ">" at bounding box center [508, 150] width 15 height 14
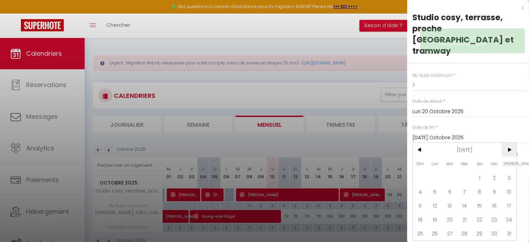
click at [511, 143] on span ">" at bounding box center [508, 150] width 15 height 14
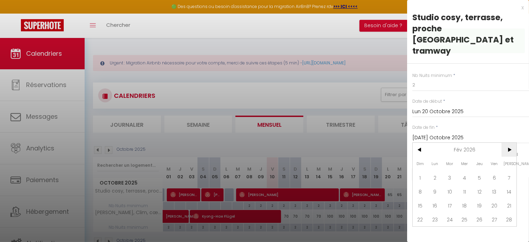
click at [511, 143] on span ">" at bounding box center [508, 150] width 15 height 14
click at [450, 226] on span "31" at bounding box center [449, 233] width 15 height 14
type input "[DATE] Mars 2026"
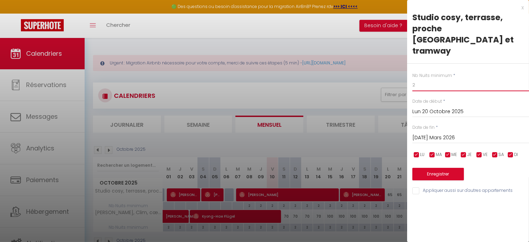
click at [419, 79] on input "2" at bounding box center [470, 85] width 117 height 13
click at [435, 168] on button "Enregistrer" at bounding box center [438, 174] width 52 height 13
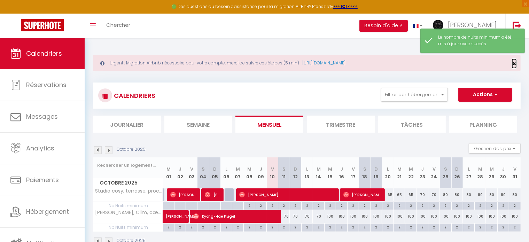
click at [512, 63] on span "×" at bounding box center [514, 63] width 4 height 9
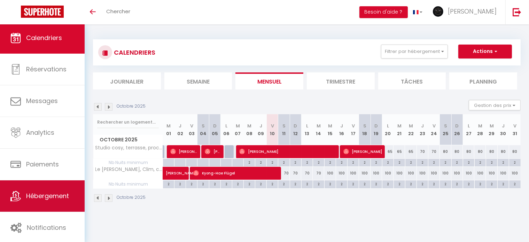
click at [60, 199] on span "Hébergement" at bounding box center [47, 195] width 43 height 9
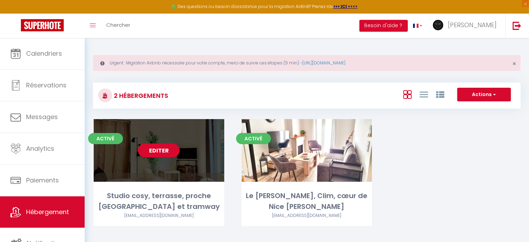
scroll to position [38, 0]
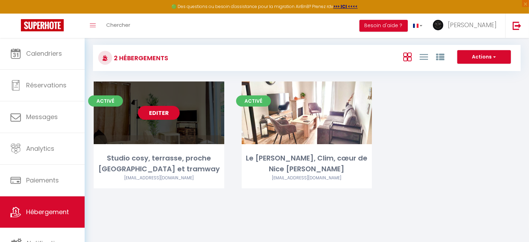
click at [163, 116] on link "Editer" at bounding box center [159, 113] width 42 height 14
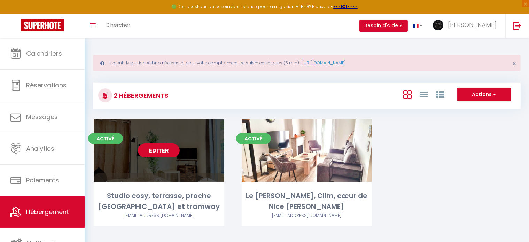
select select "3"
select select "2"
select select "1"
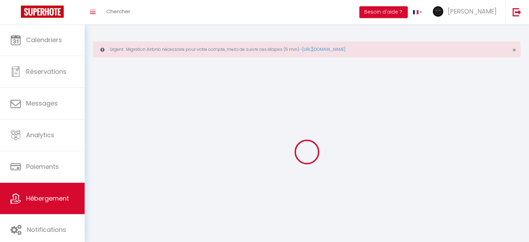
select select
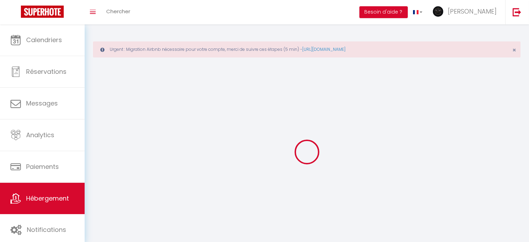
select select
checkbox input "false"
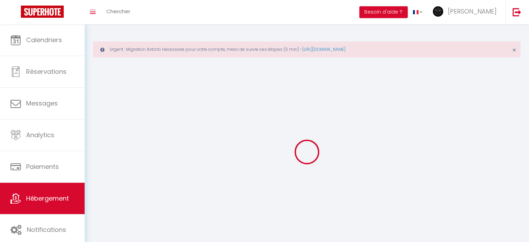
select select
select select "28"
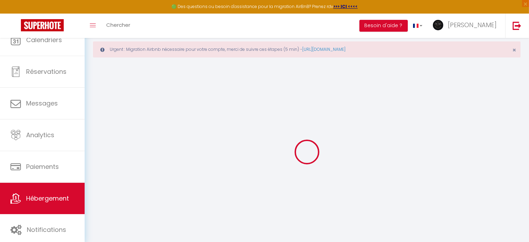
select select
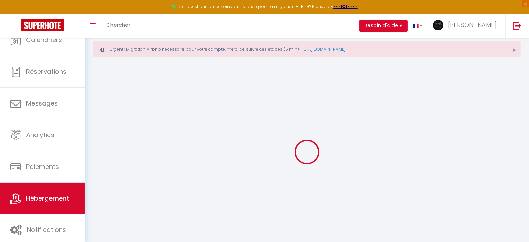
select select
checkbox input "false"
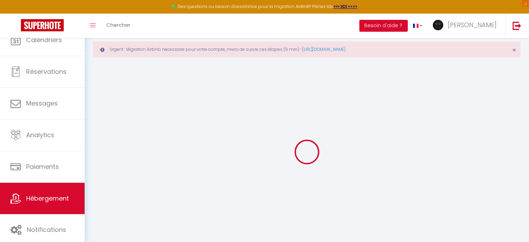
select select
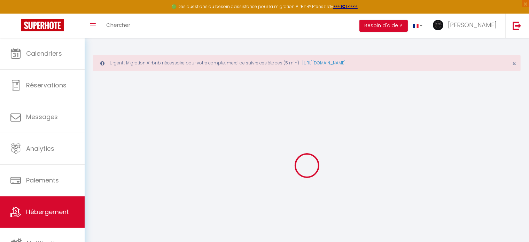
select select
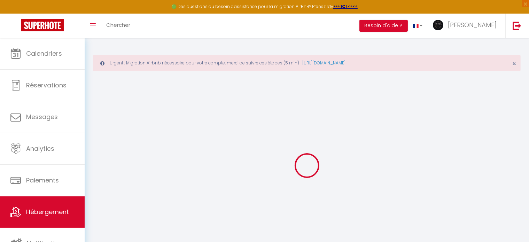
select select
checkbox input "false"
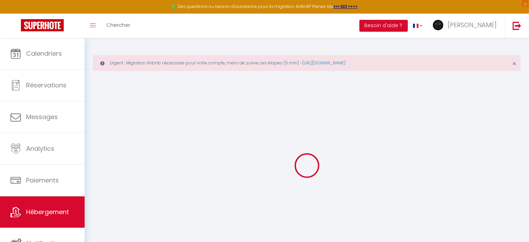
select select
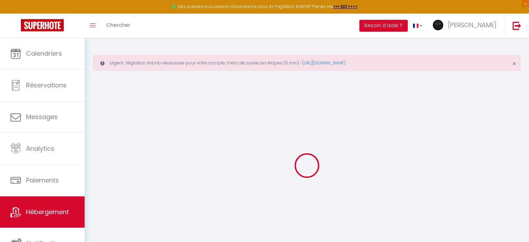
select select
checkbox input "false"
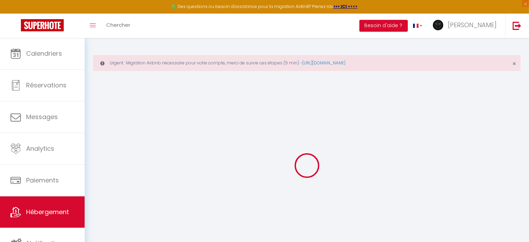
checkbox input "false"
select select
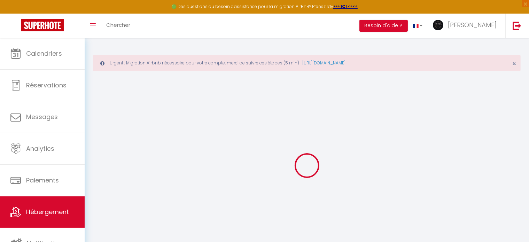
select select
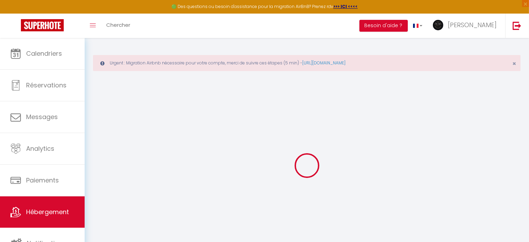
checkbox input "false"
select select
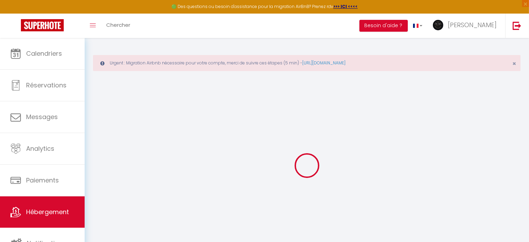
select select
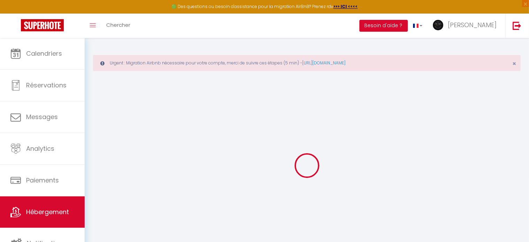
select select
checkbox input "false"
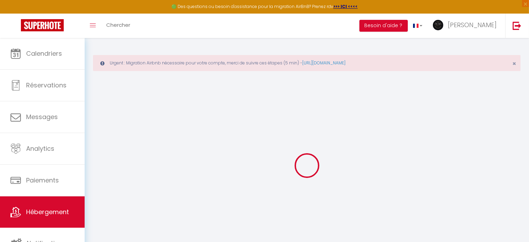
checkbox input "false"
select select
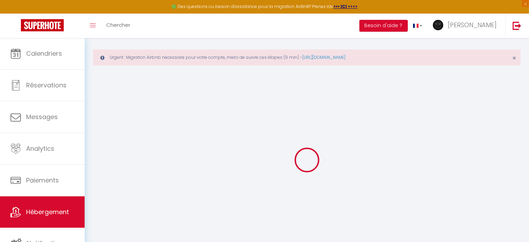
type input "Studio cosy, terrasse, proche [GEOGRAPHIC_DATA] et tramway"
type input "[PERSON_NAME]"
type input "Camou"
type input "[STREET_ADDRESS]"
type input "06000"
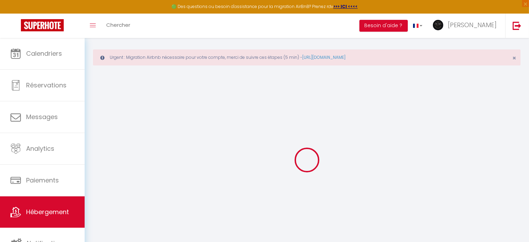
type input "Nice"
select select "2"
select select "0"
type input "95"
type input "49"
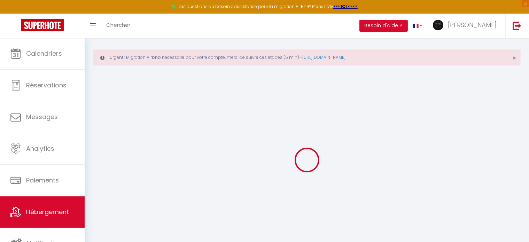
type input "6.7"
type input "0"
type input "350"
select select
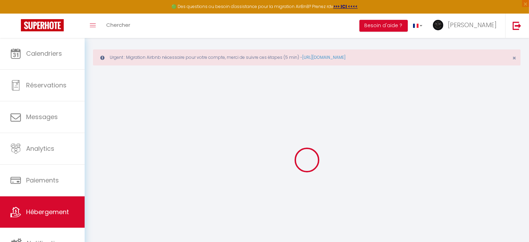
select select
type input "7 Impasse Saint Laurent [PERSON_NAME]"
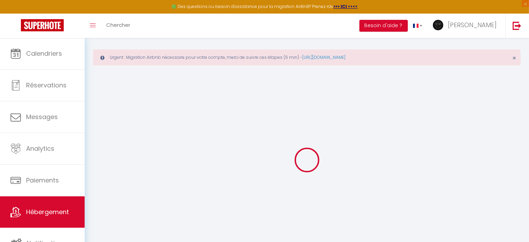
type input "06000"
type input "Nice"
type input "[EMAIL_ADDRESS][DOMAIN_NAME]"
select select
checkbox input "false"
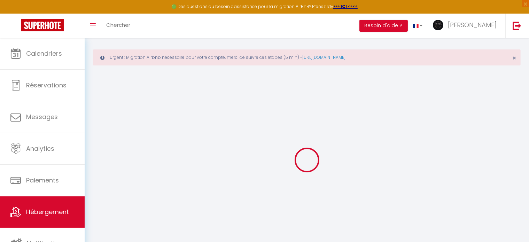
checkbox input "false"
checkbox input "true"
checkbox input "false"
radio input "true"
type input "48"
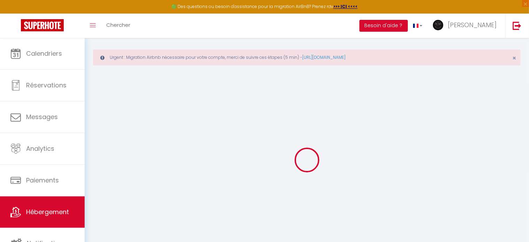
type input "0"
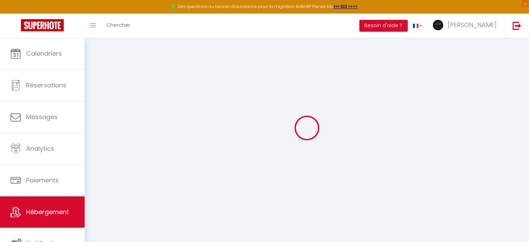
select select "44155"
select select
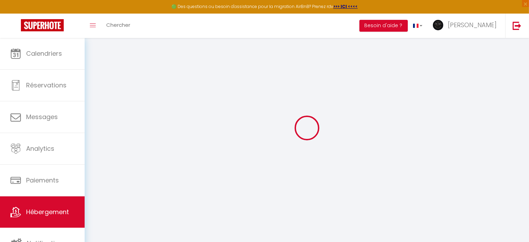
select select
checkbox input "false"
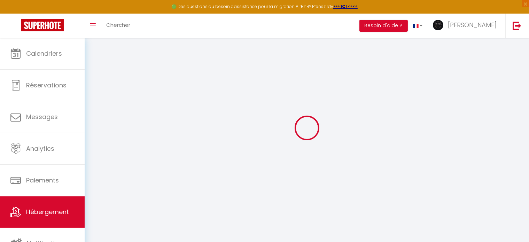
checkbox input "false"
checkbox input "true"
checkbox input "false"
select select
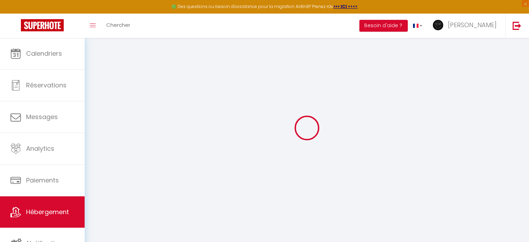
select select
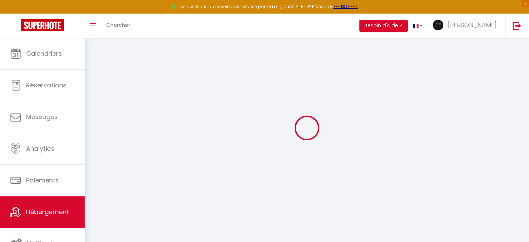
checkbox input "false"
checkbox input "true"
checkbox input "false"
select select "16:00"
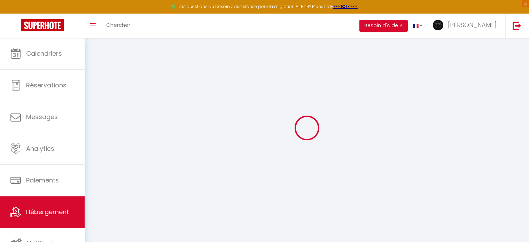
select select
select select "10:00"
select select "30"
select select "07:00"
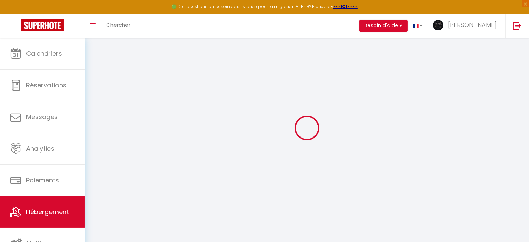
select select
checkbox input "false"
checkbox input "true"
checkbox input "false"
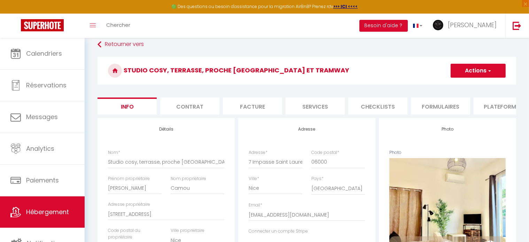
select select
checkbox input "false"
checkbox input "true"
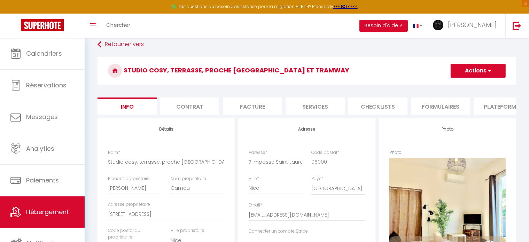
checkbox input "false"
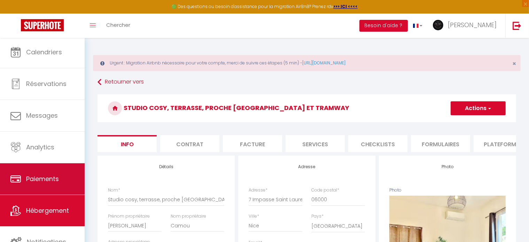
scroll to position [2, 0]
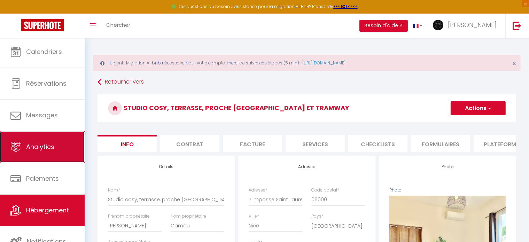
click at [26, 152] on link "Analytics" at bounding box center [42, 146] width 85 height 31
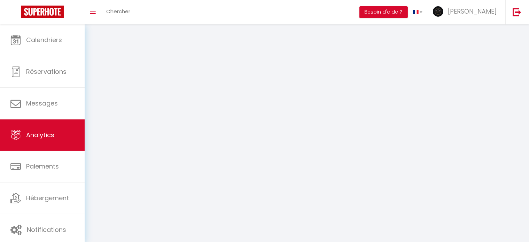
select select "2025"
select select "10"
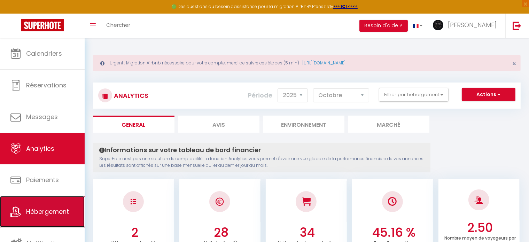
click at [52, 202] on link "Hébergement" at bounding box center [42, 211] width 85 height 31
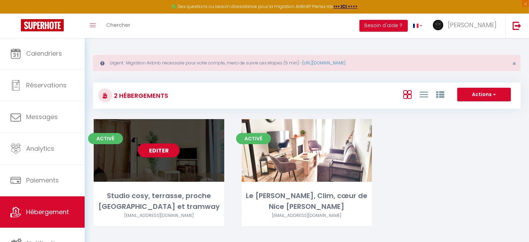
click at [165, 153] on link "Editer" at bounding box center [159, 150] width 42 height 14
click at [148, 147] on link "Editer" at bounding box center [159, 150] width 42 height 14
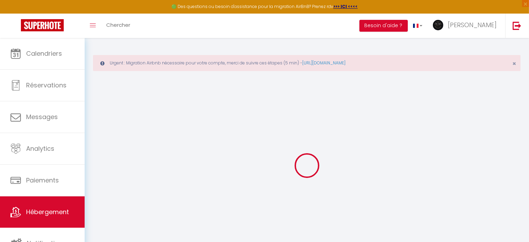
select select
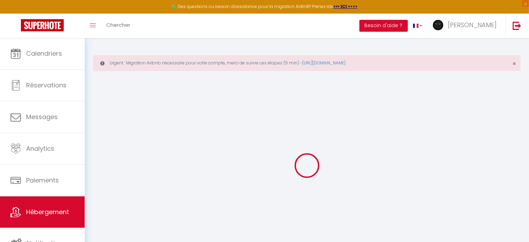
select select
checkbox input "false"
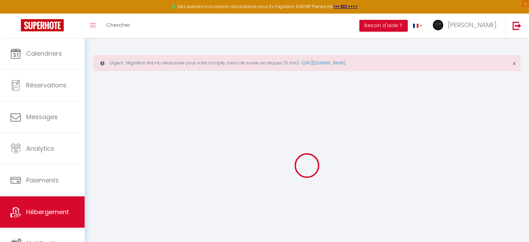
select select
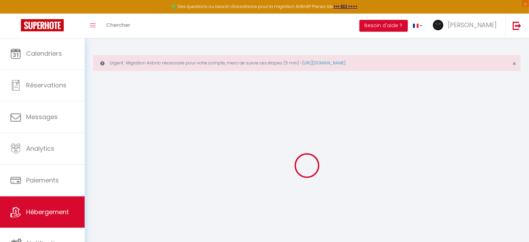
select select
checkbox input "false"
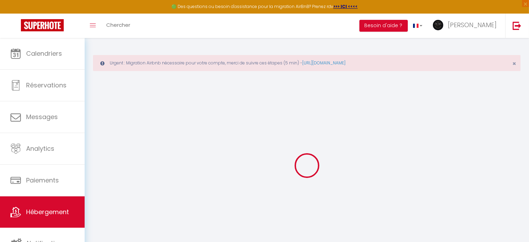
checkbox input "false"
select select
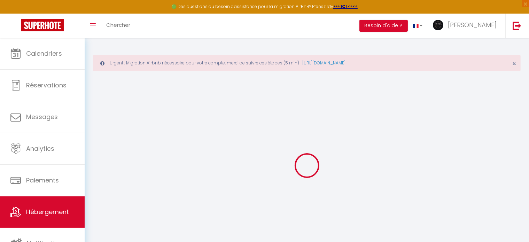
select select
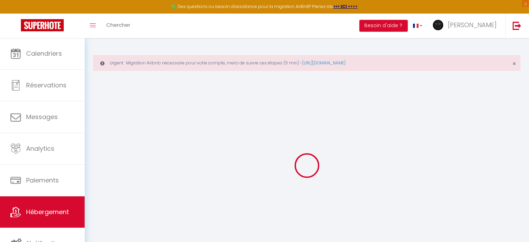
checkbox input "false"
select select
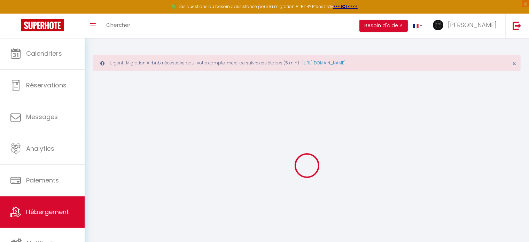
select select
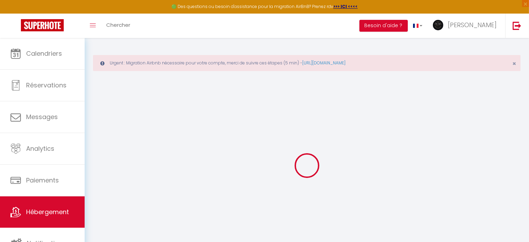
select select
checkbox input "false"
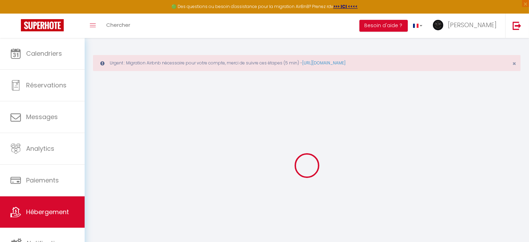
checkbox input "false"
select select
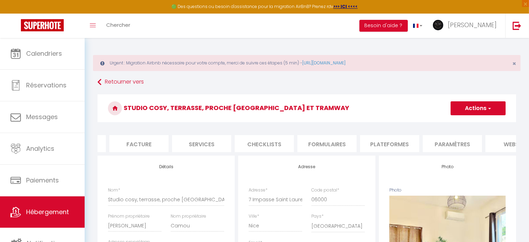
scroll to position [0, 141]
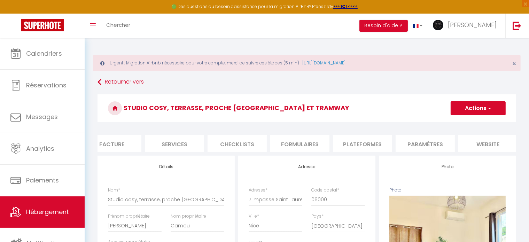
click at [378, 147] on li "Plateformes" at bounding box center [362, 143] width 59 height 17
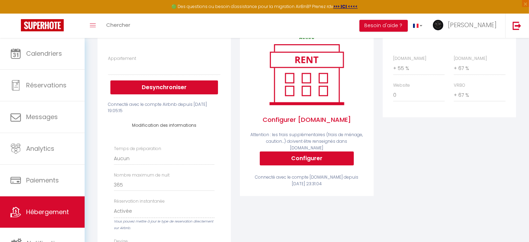
scroll to position [139, 0]
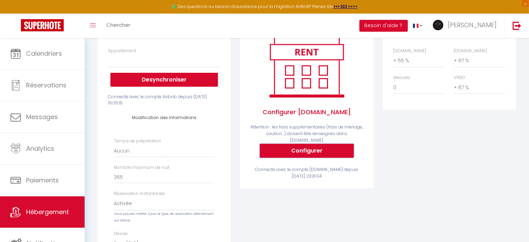
click at [319, 150] on button "Configurer" at bounding box center [307, 151] width 94 height 14
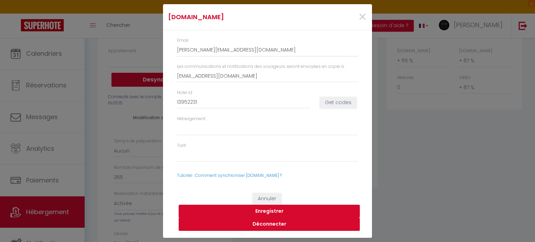
click at [273, 223] on button "Déconnecter" at bounding box center [269, 224] width 181 height 13
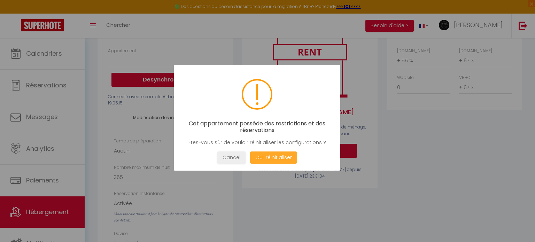
click at [285, 160] on button "Oui, réinitialiser" at bounding box center [273, 157] width 47 height 12
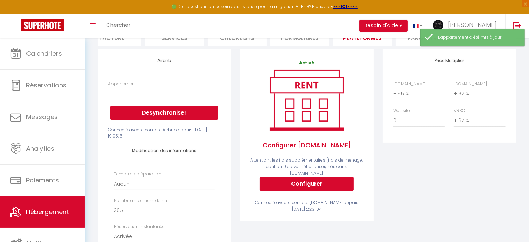
scroll to position [93, 0]
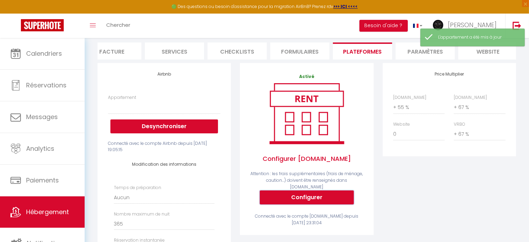
click at [316, 199] on button "Configurer" at bounding box center [307, 197] width 94 height 14
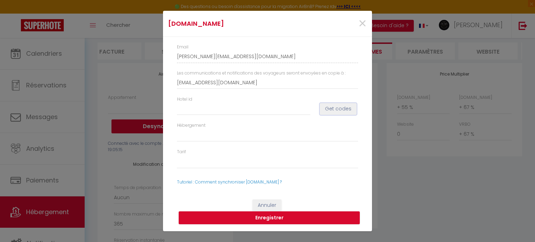
click at [345, 110] on button "Get codes" at bounding box center [338, 109] width 37 height 12
click at [363, 19] on span "×" at bounding box center [362, 23] width 9 height 21
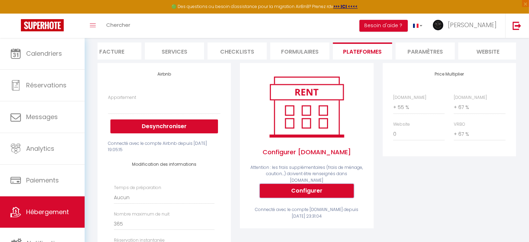
click at [324, 188] on button "Configurer" at bounding box center [307, 191] width 94 height 14
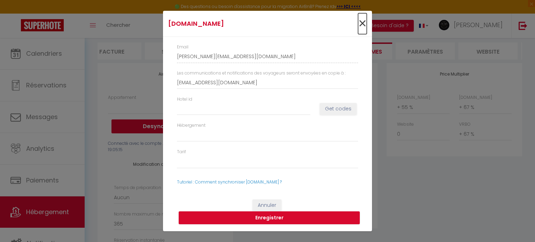
click at [361, 20] on span "×" at bounding box center [362, 23] width 9 height 21
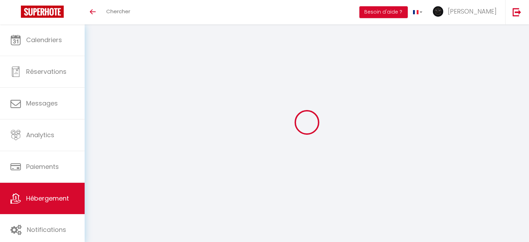
scroll to position [24, 0]
select select
select select "+ 55 %"
select select "+ 67 %"
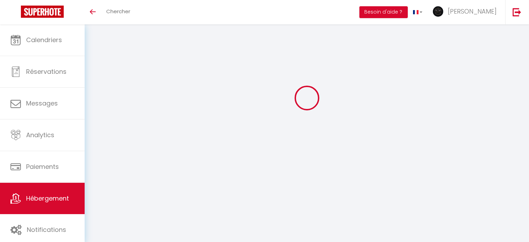
select select
select select "EUR"
select select
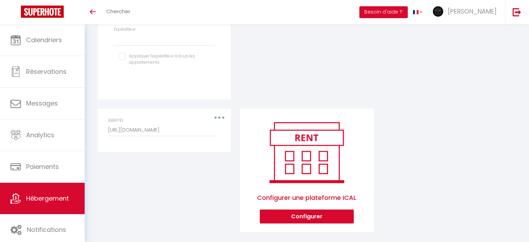
scroll to position [340, 0]
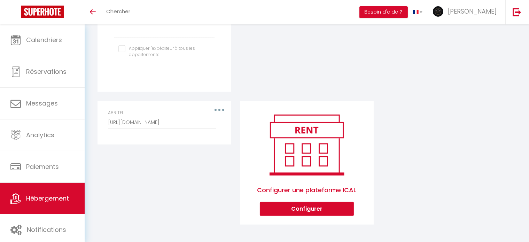
click at [220, 109] on button "button" at bounding box center [219, 109] width 19 height 11
click at [210, 137] on button "Supprimer" at bounding box center [201, 138] width 52 height 12
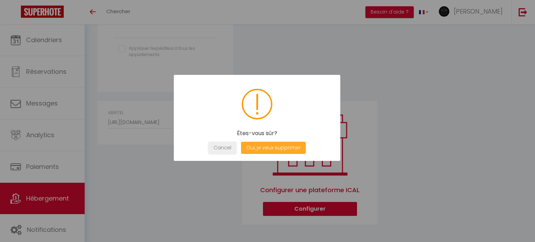
click at [276, 144] on button "Oui, je veux supprimer" at bounding box center [273, 148] width 65 height 12
select select
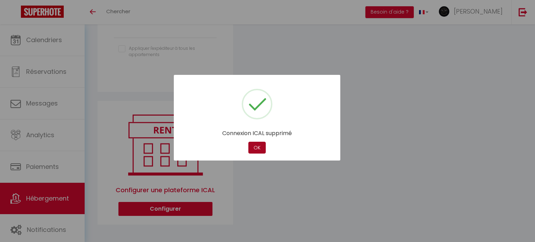
click at [251, 147] on button "OK" at bounding box center [256, 148] width 17 height 12
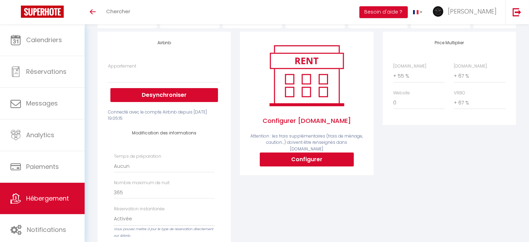
scroll to position [0, 0]
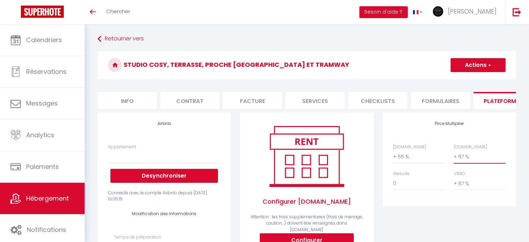
click at [465, 163] on select "0 + 1 % + 2 % + 3 % + 4 % + 5 % + 6 % + 7 % + 8 % + 9 %" at bounding box center [480, 156] width 52 height 13
click at [467, 162] on select "0 + 1 % + 2 % + 3 % + 4 % + 5 % + 6 % + 7 % + 8 % + 9 %" at bounding box center [480, 156] width 52 height 13
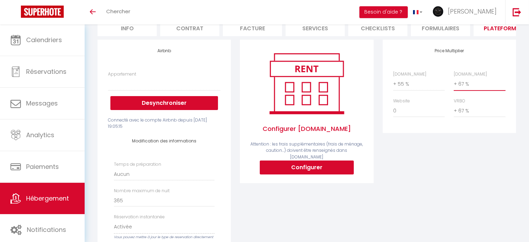
scroll to position [93, 0]
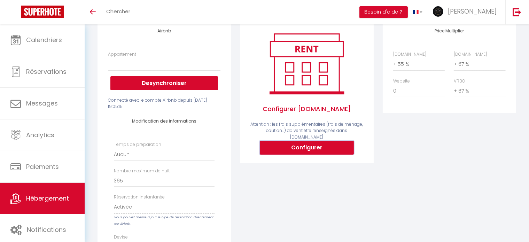
click at [319, 147] on button "Configurer" at bounding box center [307, 148] width 94 height 14
select select
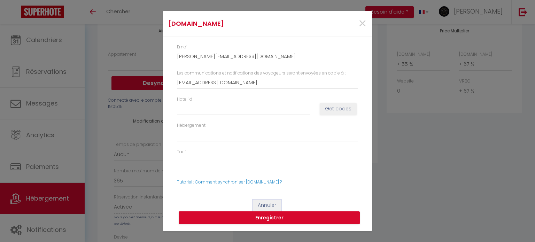
click at [269, 201] on button "Annuler" at bounding box center [266, 205] width 29 height 12
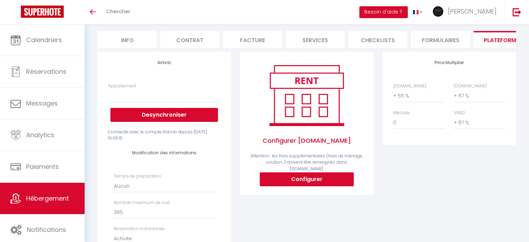
scroll to position [0, 0]
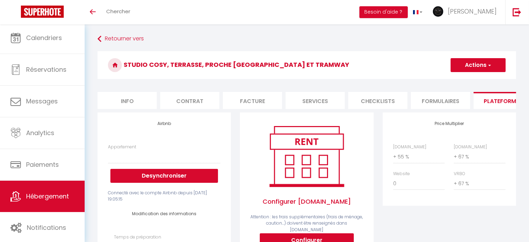
click at [493, 99] on li "Plateformes" at bounding box center [502, 100] width 59 height 17
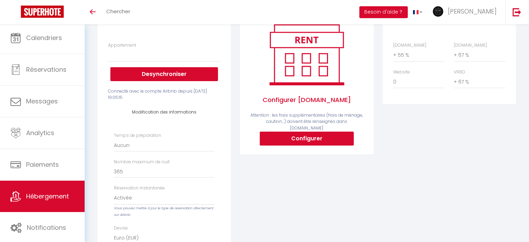
scroll to position [139, 0]
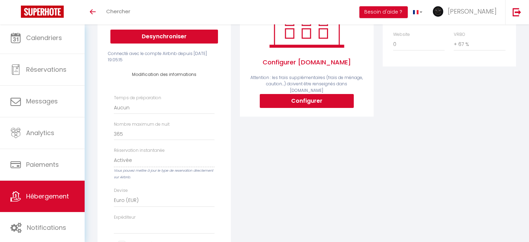
click at [53, 198] on span "Hébergement" at bounding box center [47, 196] width 43 height 9
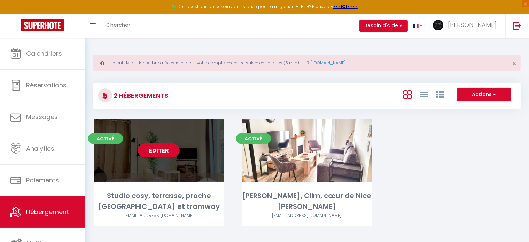
click at [147, 168] on div "Editer" at bounding box center [159, 150] width 131 height 63
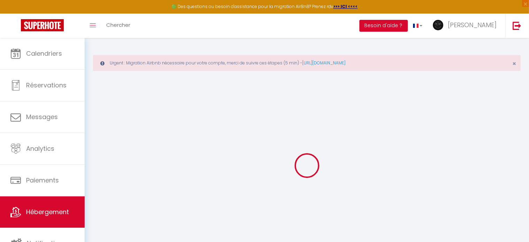
type input "Studio cosy, terrasse, proche [GEOGRAPHIC_DATA] et tramway"
type input "[PERSON_NAME]"
type input "Camou"
type input "[STREET_ADDRESS]"
type input "06000"
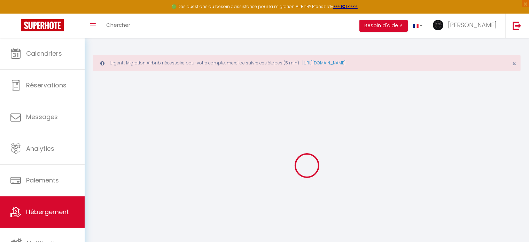
type input "Nice"
select select "2"
select select "0"
type input "95"
type input "49"
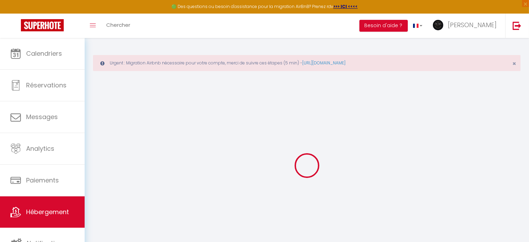
type input "6.7"
type input "0"
type input "350"
select select
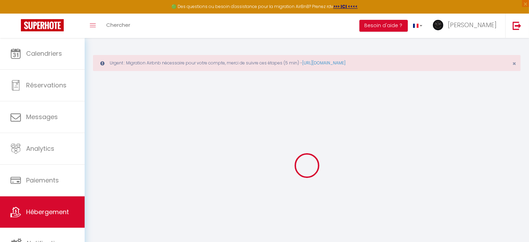
select select
type input "7 Impasse Saint Laurent [PERSON_NAME]"
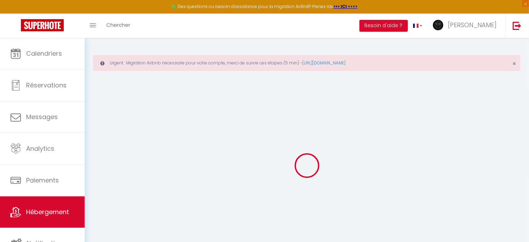
type input "06000"
type input "Nice"
type input "[EMAIL_ADDRESS][DOMAIN_NAME]"
select select
checkbox input "false"
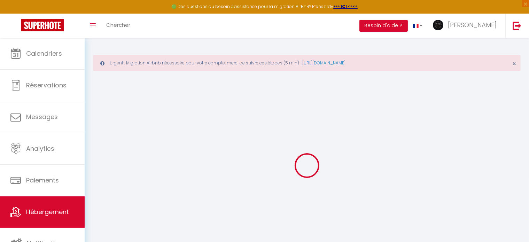
checkbox input "false"
checkbox input "true"
checkbox input "false"
radio input "true"
type input "48"
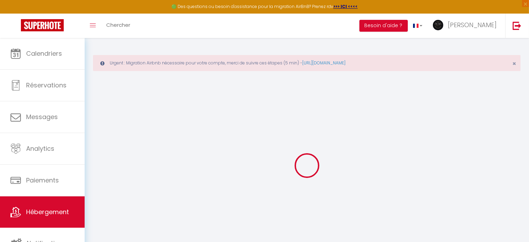
type input "0"
select select "44155"
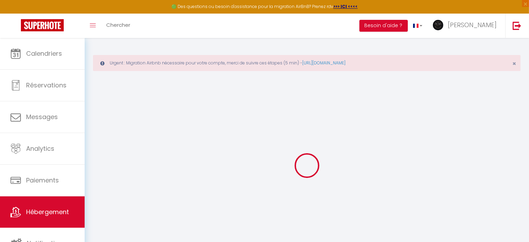
select select
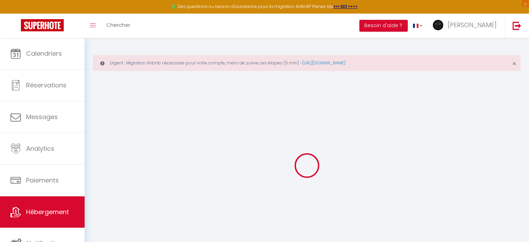
select select
checkbox input "false"
checkbox input "true"
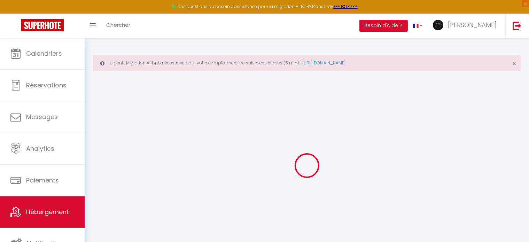
checkbox input "false"
select select
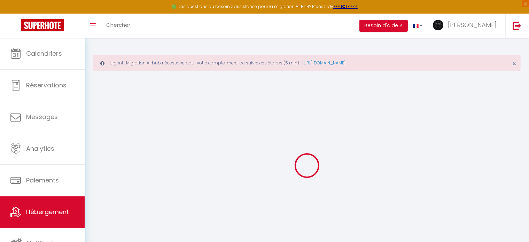
select select
checkbox input "false"
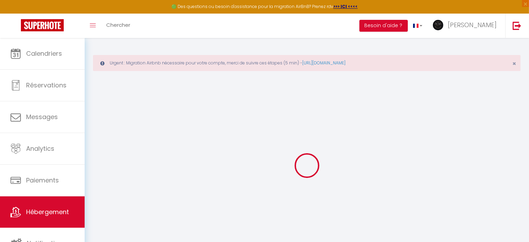
checkbox input "true"
checkbox input "false"
select select
checkbox input "false"
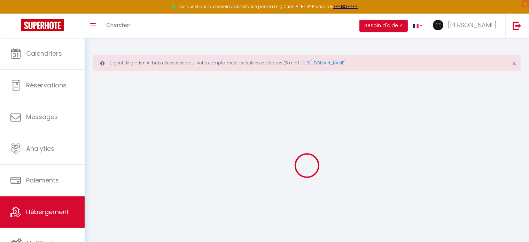
checkbox input "true"
checkbox input "false"
select select "16:00"
select select
select select "10:00"
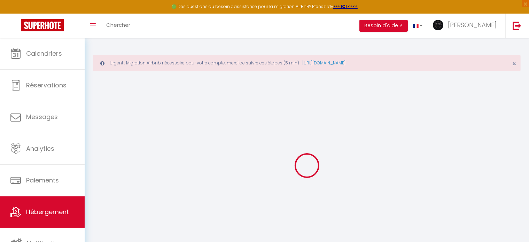
select select "30"
select select "07:00"
select select
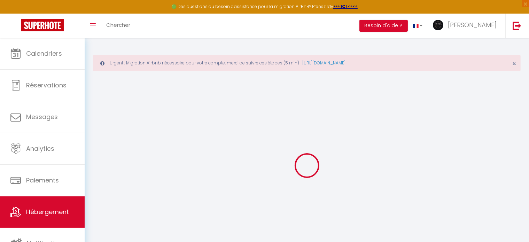
checkbox input "false"
checkbox input "true"
checkbox input "false"
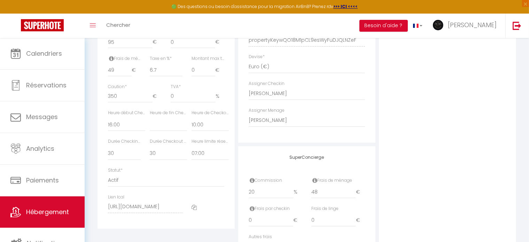
scroll to position [406, 0]
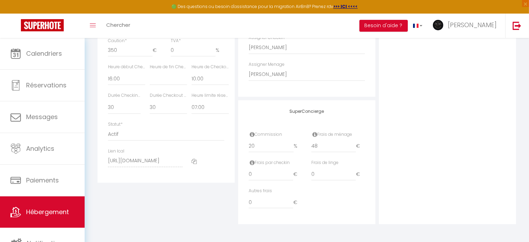
click at [191, 160] on icon at bounding box center [193, 161] width 5 height 5
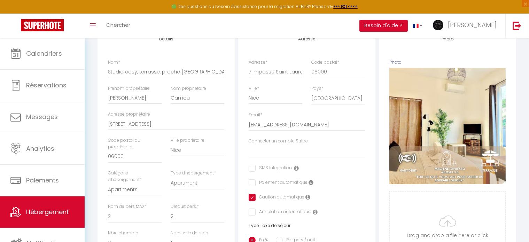
scroll to position [0, 0]
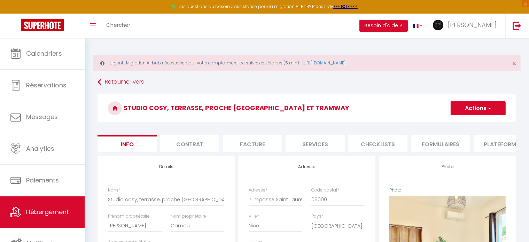
click at [479, 108] on button "Actions" at bounding box center [477, 108] width 55 height 14
click at [385, 111] on h3 "Studio cosy, terrasse, proche [GEOGRAPHIC_DATA] et tramway" at bounding box center [306, 108] width 418 height 28
click at [486, 142] on li "Plateformes" at bounding box center [502, 143] width 59 height 17
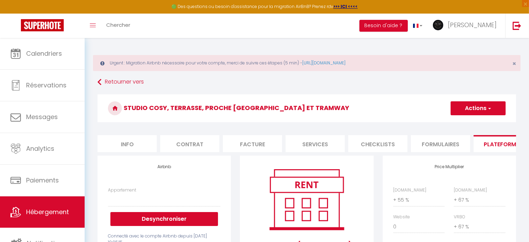
select select
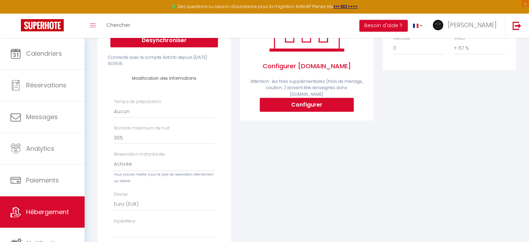
scroll to position [93, 0]
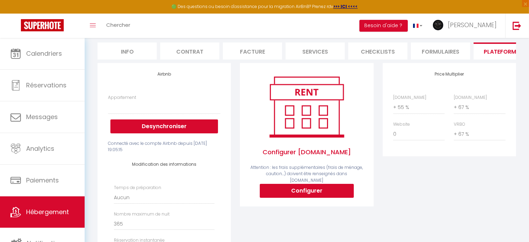
click at [305, 154] on span "Configurer [DOMAIN_NAME]" at bounding box center [306, 152] width 112 height 24
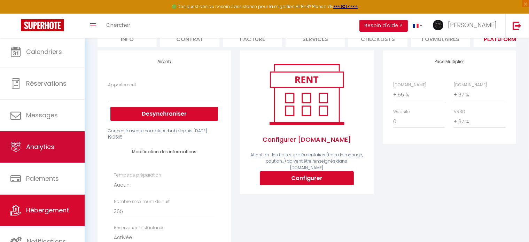
scroll to position [0, 0]
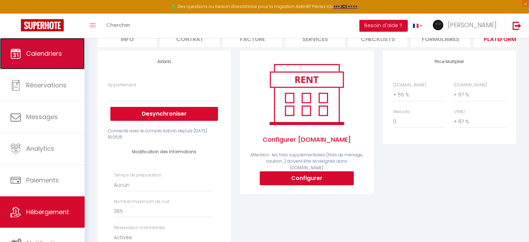
click at [49, 51] on span "Calendriers" at bounding box center [44, 53] width 36 height 9
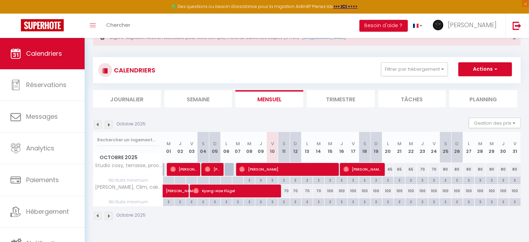
scroll to position [38, 0]
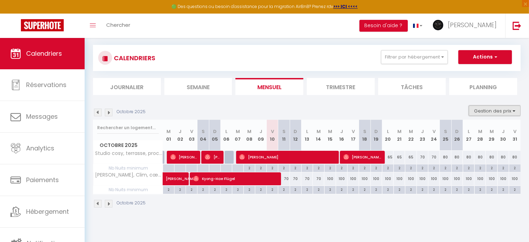
click at [490, 108] on button "Gestion des prix" at bounding box center [495, 110] width 52 height 10
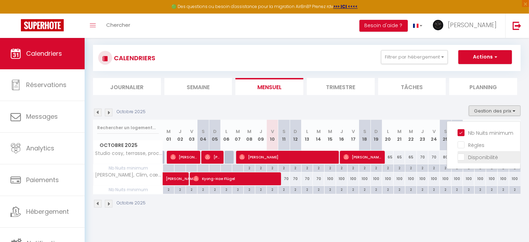
click at [465, 154] on input "Disponibilité" at bounding box center [488, 156] width 63 height 7
checkbox input "true"
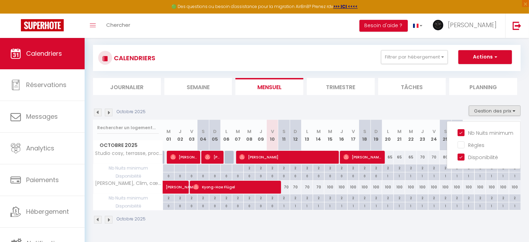
click at [439, 104] on section "Octobre 2025 Gestion des prix Nb Nuits minimum Règles Disponibilité Octobre 202…" at bounding box center [306, 165] width 427 height 132
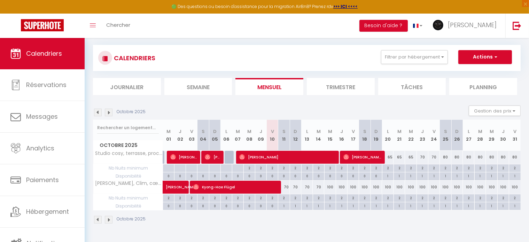
click at [109, 220] on img at bounding box center [109, 220] width 8 height 8
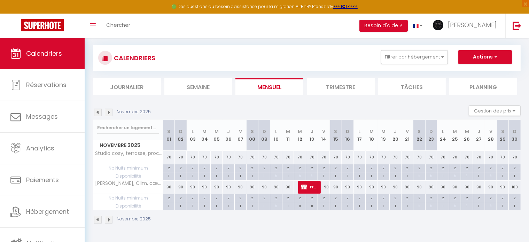
click at [300, 176] on div "1" at bounding box center [299, 175] width 11 height 7
select select "1"
type input "Mer 12 Novembre 2025"
type input "Jeu 13 Novembre 2025"
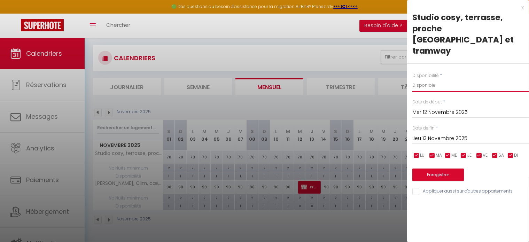
click at [444, 79] on select "Disponible Indisponible" at bounding box center [470, 85] width 117 height 13
select select "0"
click at [412, 79] on select "Disponible Indisponible" at bounding box center [470, 85] width 117 height 13
click at [453, 168] on button "Enregistrer" at bounding box center [438, 174] width 52 height 13
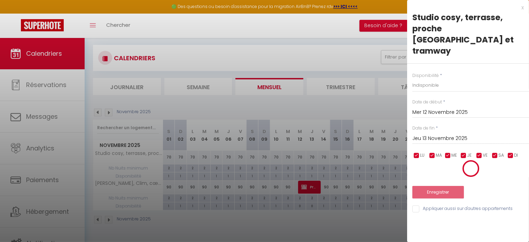
select select "0"
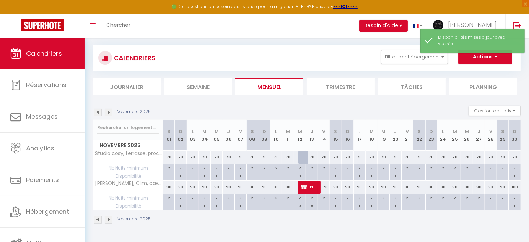
click at [316, 175] on div "1" at bounding box center [311, 175] width 11 height 7
type input "Jeu 13 Novembre 2025"
type input "Ven 14 Novembre 2025"
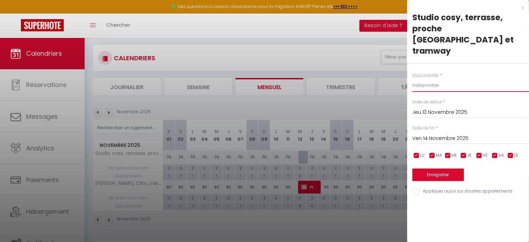
click at [457, 79] on select "Disponible Indisponible" at bounding box center [470, 85] width 117 height 13
select select "0"
click at [412, 79] on select "Disponible Indisponible" at bounding box center [470, 85] width 117 height 13
click at [440, 168] on button "Enregistrer" at bounding box center [438, 174] width 52 height 13
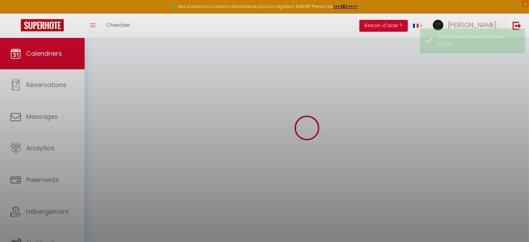
select select "0"
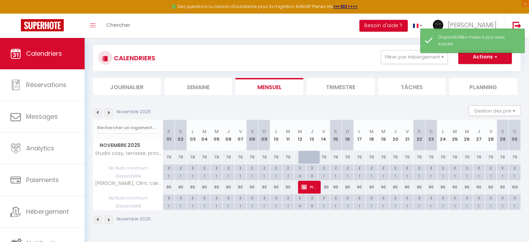
click at [290, 172] on div "1" at bounding box center [287, 175] width 11 height 7
type input "[DATE] Novembre 2025"
type input "Mer 12 Novembre 2025"
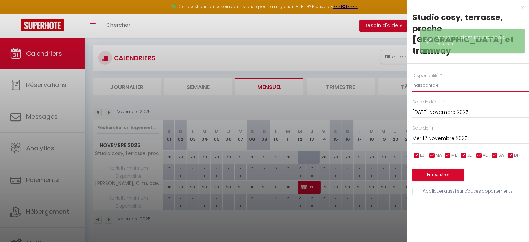
click at [443, 79] on select "Disponible Indisponible" at bounding box center [470, 85] width 117 height 13
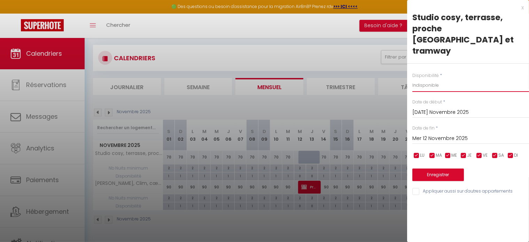
select select "0"
click at [412, 79] on select "Disponible Indisponible" at bounding box center [470, 85] width 117 height 13
click at [425, 168] on button "Enregistrer" at bounding box center [438, 174] width 52 height 13
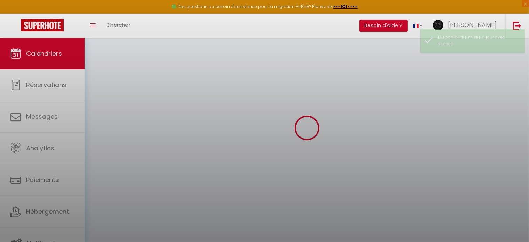
select select "0"
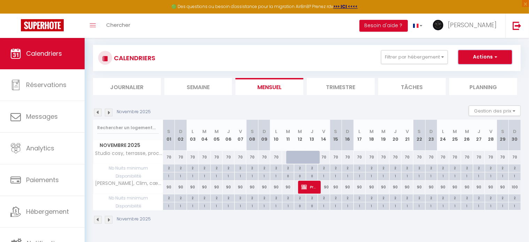
click at [495, 55] on span "button" at bounding box center [495, 56] width 4 height 7
click at [504, 108] on button "Gestion des prix" at bounding box center [495, 110] width 52 height 10
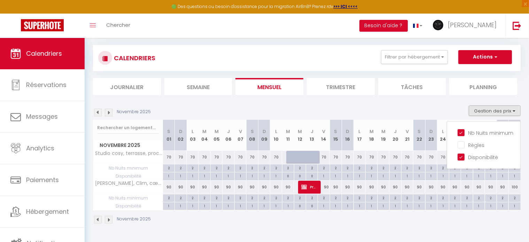
click at [485, 140] on li "Règles" at bounding box center [488, 145] width 63 height 12
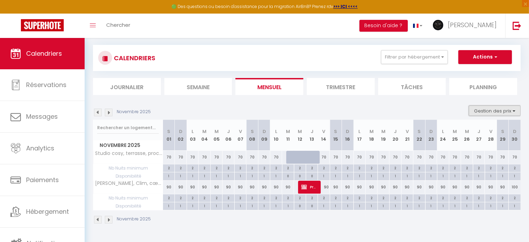
click at [502, 109] on button "Gestion des prix" at bounding box center [495, 110] width 52 height 10
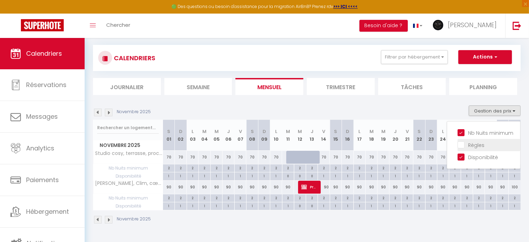
click at [461, 141] on input "Règles" at bounding box center [488, 144] width 63 height 7
checkbox input "true"
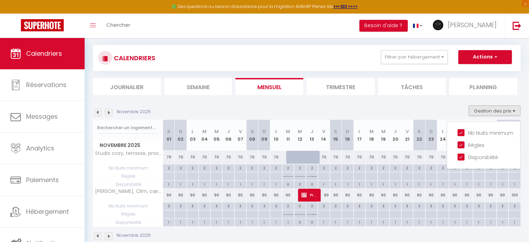
click at [289, 184] on div "0" at bounding box center [287, 184] width 11 height 7
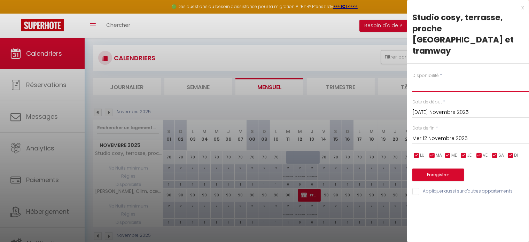
click at [437, 79] on select "Disponible Indisponible" at bounding box center [470, 85] width 117 height 13
click at [439, 134] on input "Mer 12 Novembre 2025" at bounding box center [470, 138] width 117 height 9
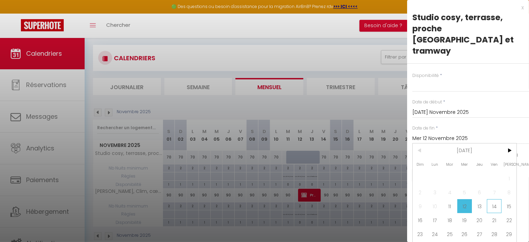
click at [494, 199] on span "14" at bounding box center [494, 206] width 15 height 14
select select
type input "Ven 14 Novembre 2025"
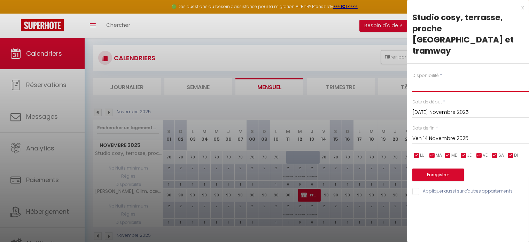
click at [429, 79] on select "Disponible Indisponible" at bounding box center [470, 85] width 117 height 13
select select "1"
click at [412, 79] on select "Disponible Indisponible" at bounding box center [470, 85] width 117 height 13
click at [423, 79] on select "Disponible Indisponible" at bounding box center [470, 85] width 117 height 13
click at [412, 79] on select "Disponible Indisponible" at bounding box center [470, 85] width 117 height 13
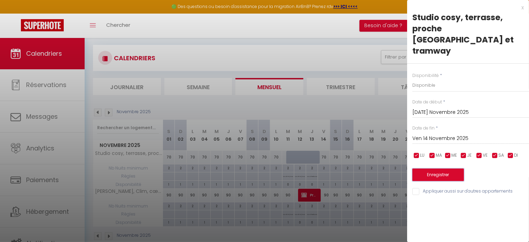
click at [435, 168] on button "Enregistrer" at bounding box center [438, 174] width 52 height 13
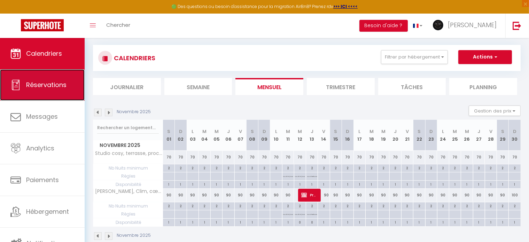
click at [70, 83] on link "Réservations" at bounding box center [42, 84] width 85 height 31
select select "not_cancelled"
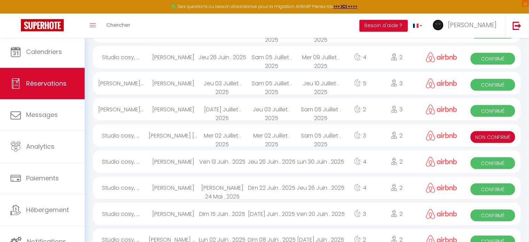
scroll to position [948, 0]
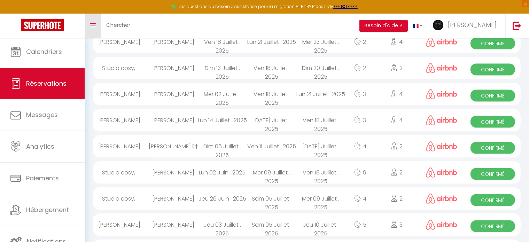
click at [93, 24] on icon "Toggle menubar" at bounding box center [93, 25] width 6 height 4
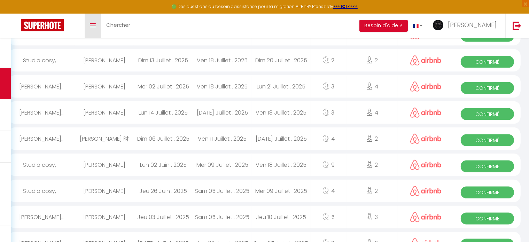
click at [94, 24] on icon "Toggle menubar" at bounding box center [93, 25] width 6 height 4
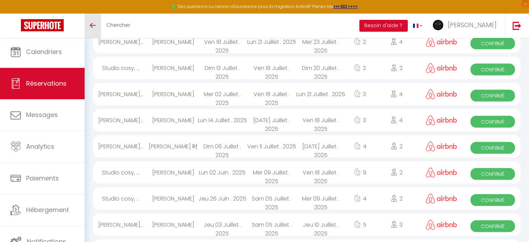
scroll to position [716, 0]
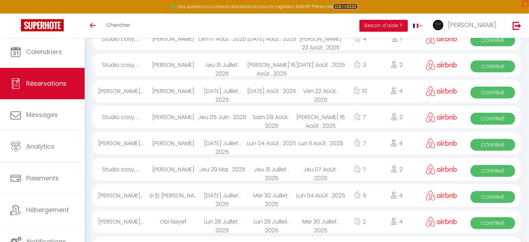
click at [351, 7] on strong ">>> ICI <<<<" at bounding box center [345, 6] width 24 height 6
